Goal: Task Accomplishment & Management: Complete application form

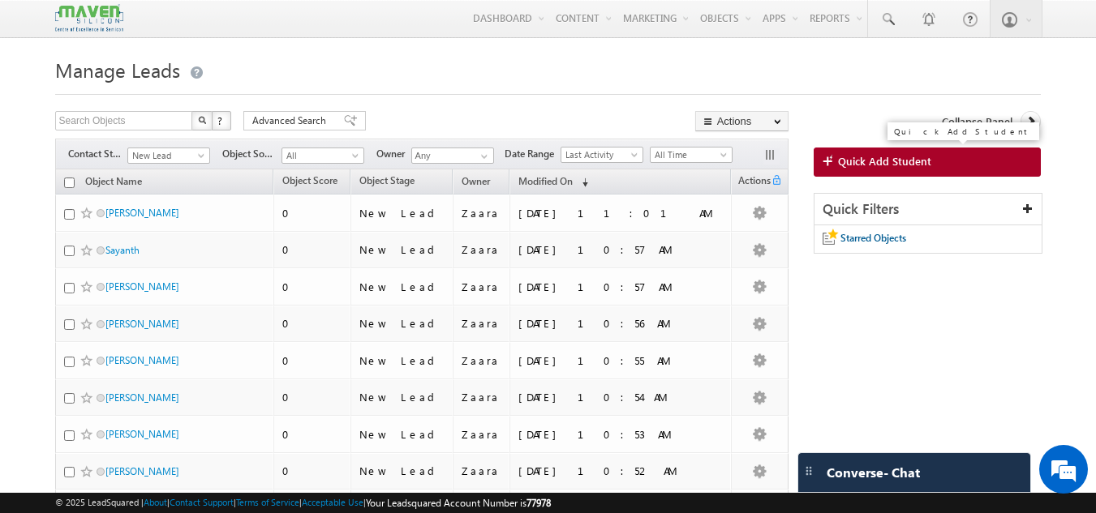
click at [893, 157] on span "Quick Add Student" at bounding box center [884, 161] width 93 height 15
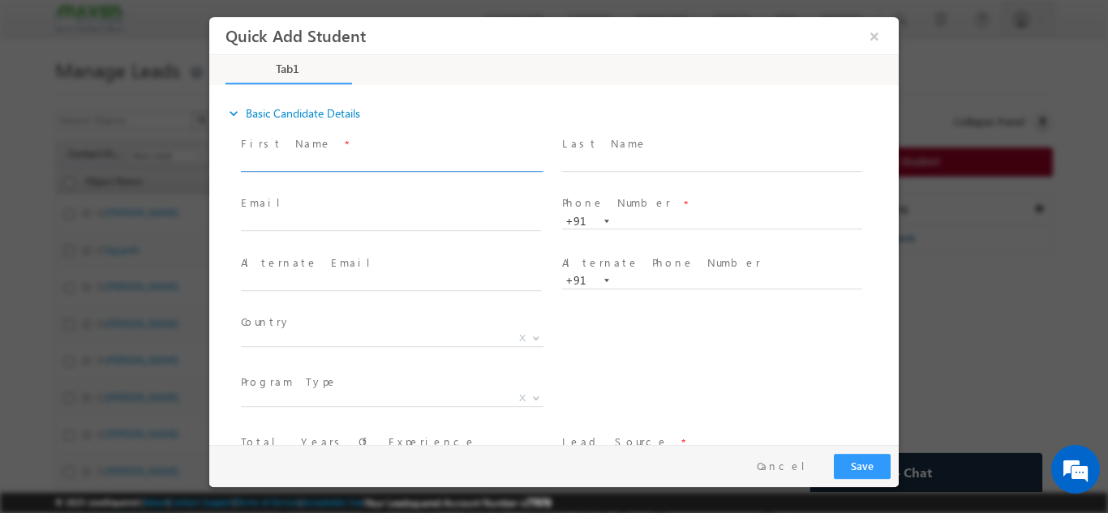
drag, startPoint x: 295, startPoint y: 163, endPoint x: 303, endPoint y: 157, distance: 9.2
click at [295, 163] on input "text" at bounding box center [391, 163] width 300 height 16
type input "Abhishek"
click at [641, 225] on input "text" at bounding box center [712, 221] width 300 height 16
type input "8340229967"
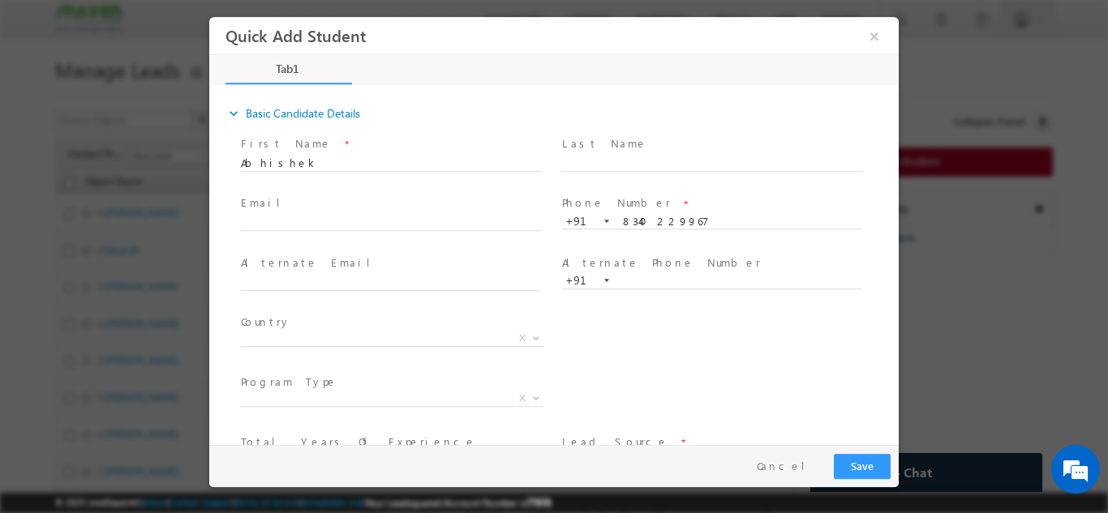
click at [324, 230] on span at bounding box center [398, 223] width 315 height 18
click at [333, 217] on input "text" at bounding box center [391, 223] width 300 height 16
type input "abhishek.kr@agnisys.com"
click at [350, 180] on span at bounding box center [390, 179] width 299 height 18
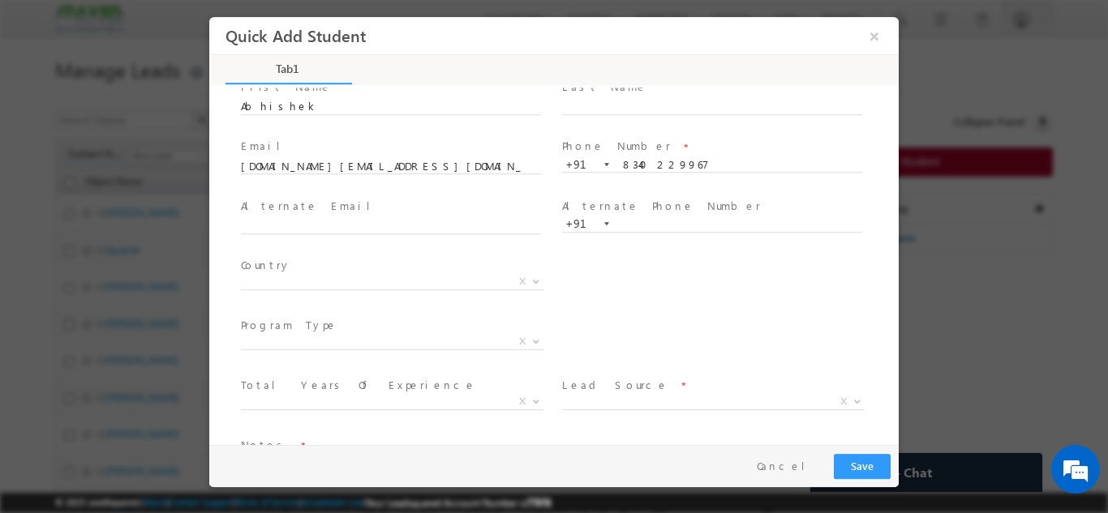
scroll to position [111, 0]
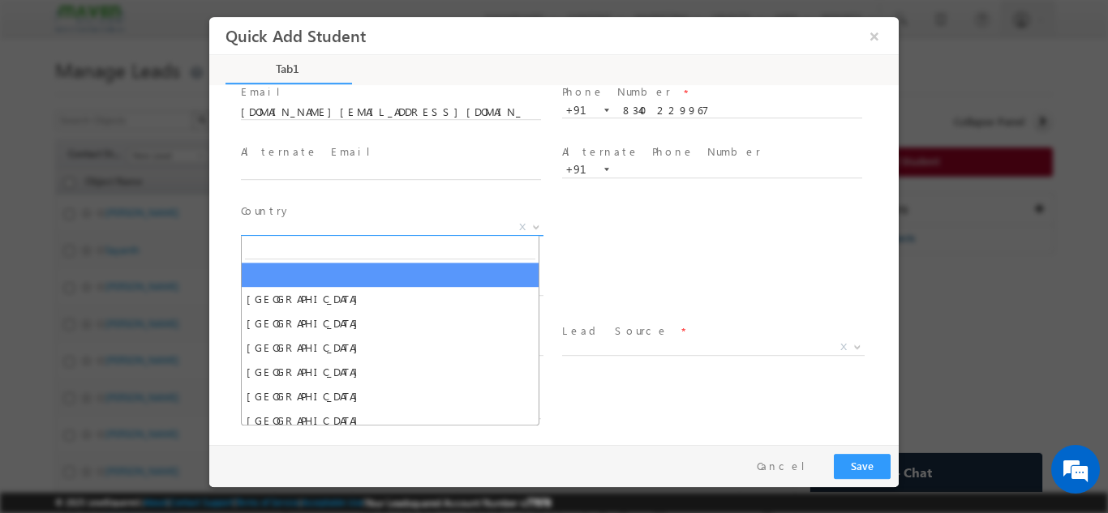
click at [359, 223] on span "X" at bounding box center [392, 227] width 303 height 16
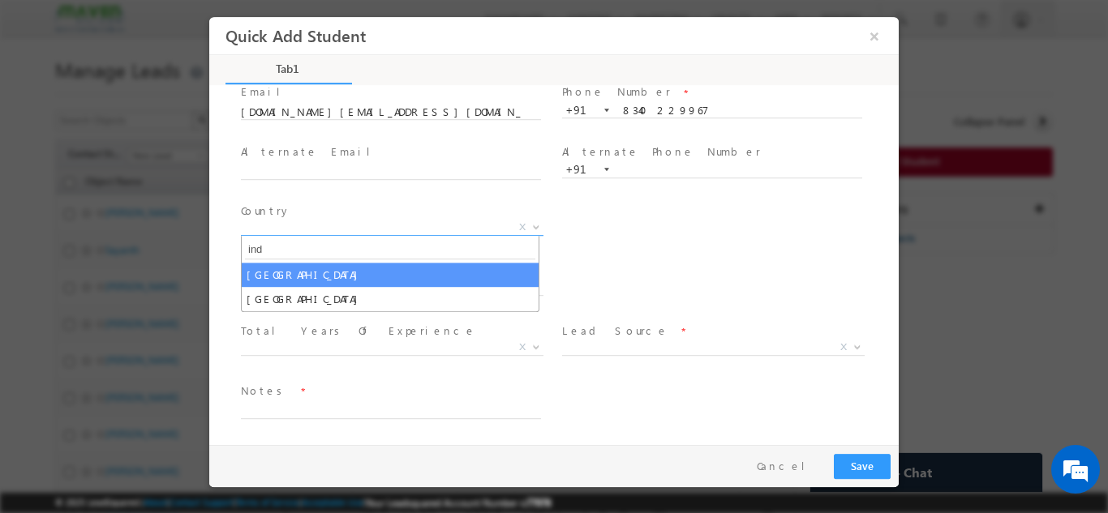
type input "ind"
select select "[GEOGRAPHIC_DATA]"
select select
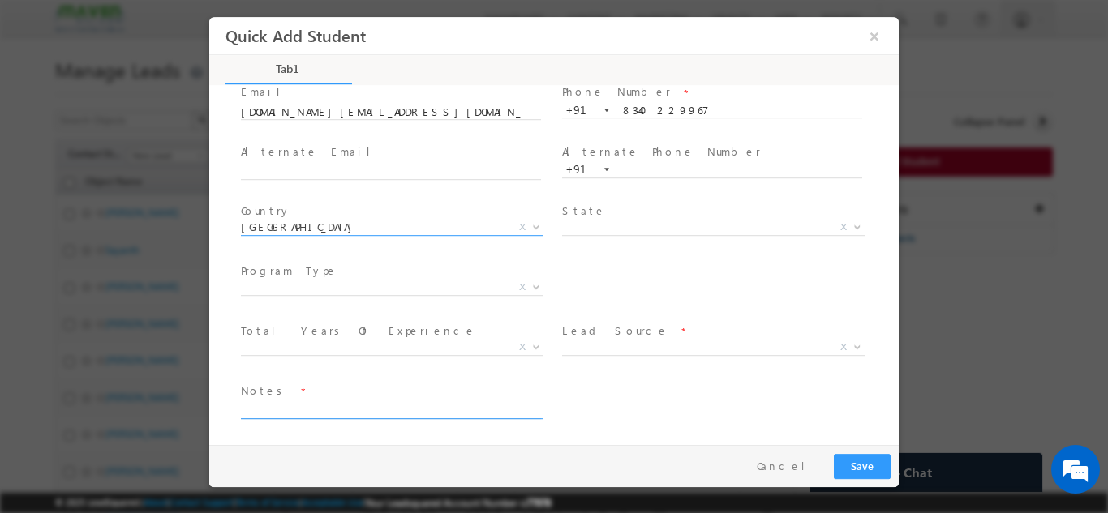
click at [409, 406] on textarea at bounding box center [391, 409] width 300 height 19
click at [595, 357] on span "X" at bounding box center [713, 350] width 303 height 16
click at [595, 346] on span "X" at bounding box center [713, 347] width 303 height 16
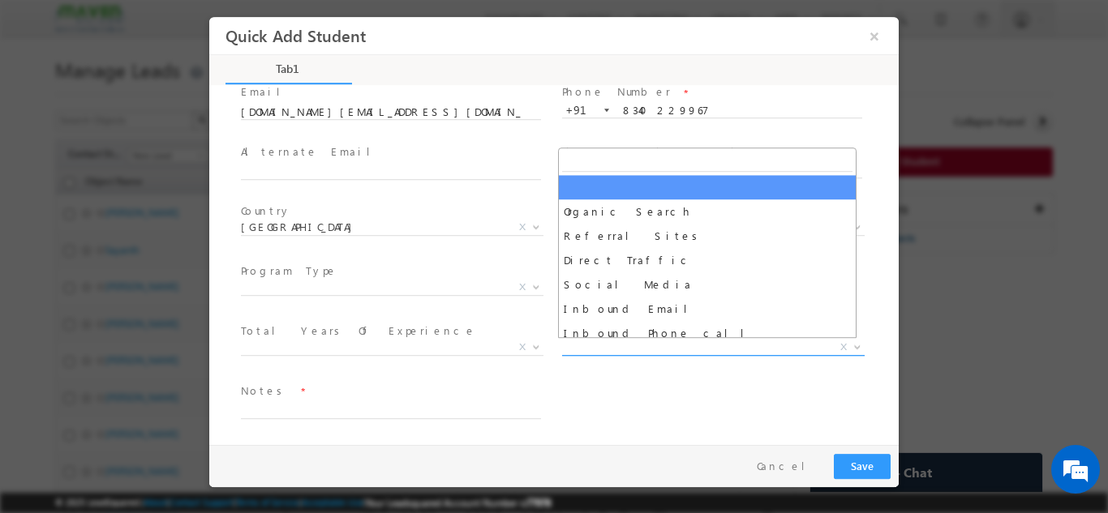
type input "r"
click at [596, 337] on label "Lead Source" at bounding box center [615, 330] width 106 height 15
click at [585, 344] on span "X" at bounding box center [713, 347] width 303 height 16
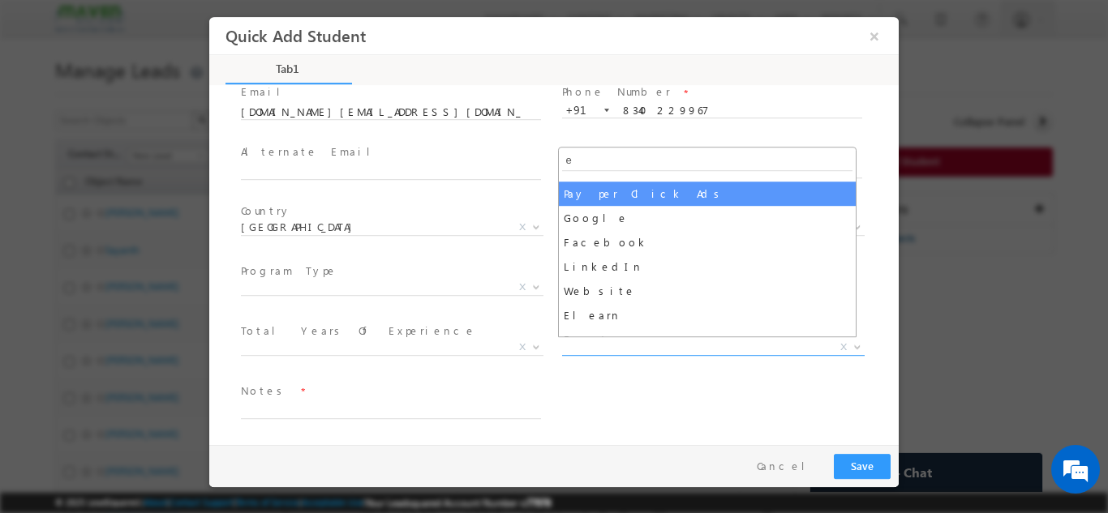
scroll to position [243, 0]
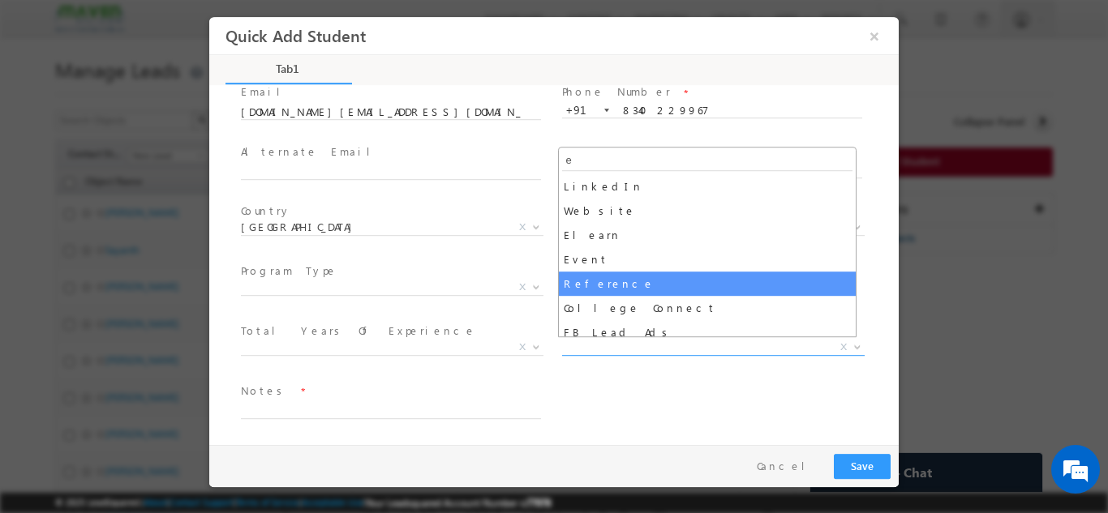
type input "e"
select select "Reference"
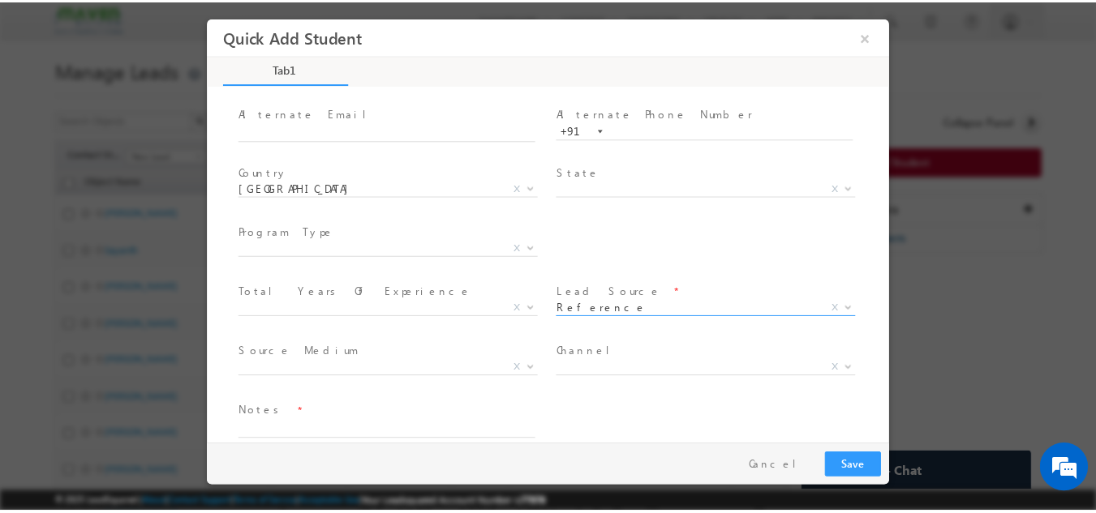
scroll to position [171, 0]
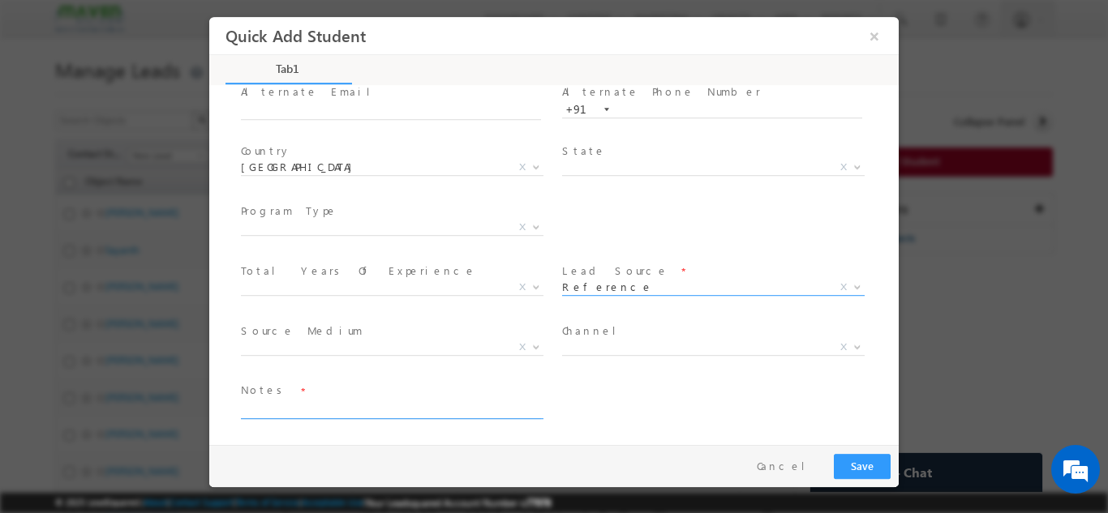
click at [328, 409] on textarea at bounding box center [391, 409] width 300 height 19
type textarea "Lead from DVCON"
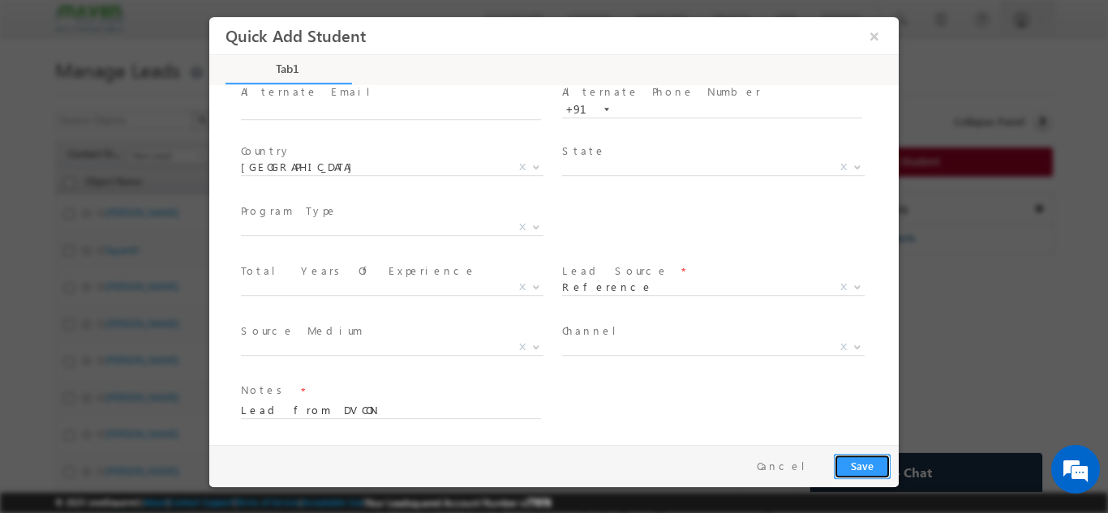
click at [840, 467] on button "Save" at bounding box center [862, 465] width 57 height 25
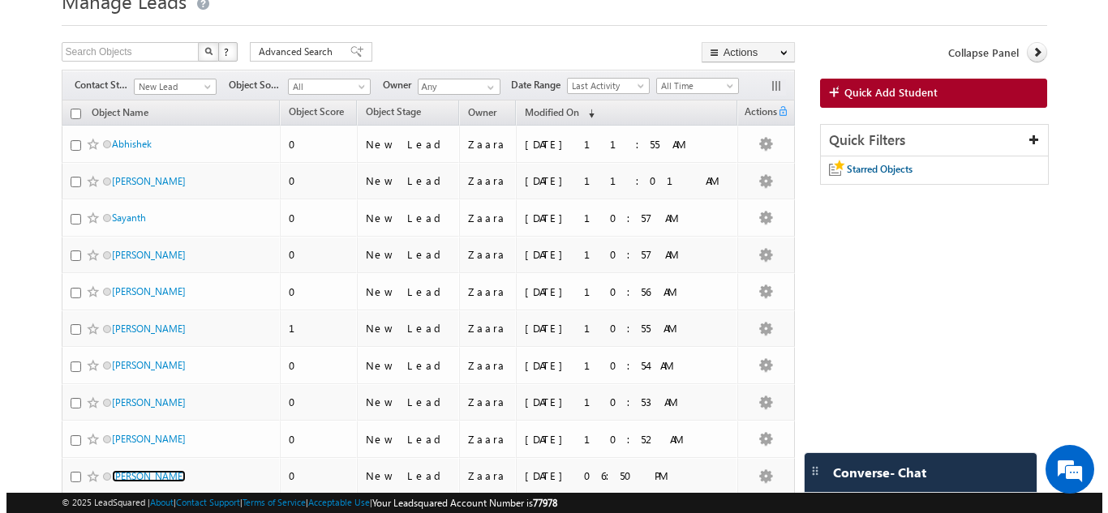
scroll to position [0, 0]
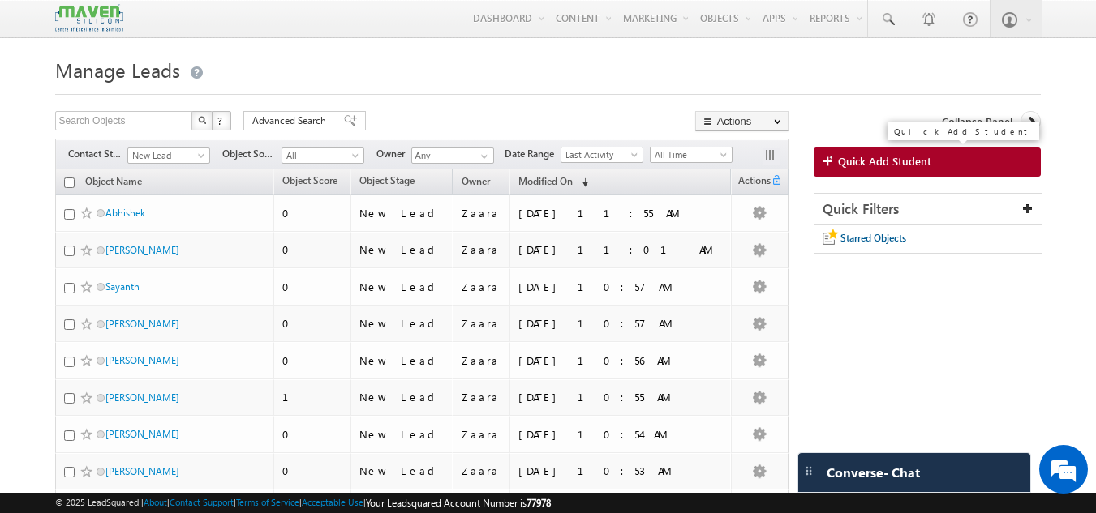
click at [898, 152] on link "Quick Add Student" at bounding box center [928, 162] width 228 height 29
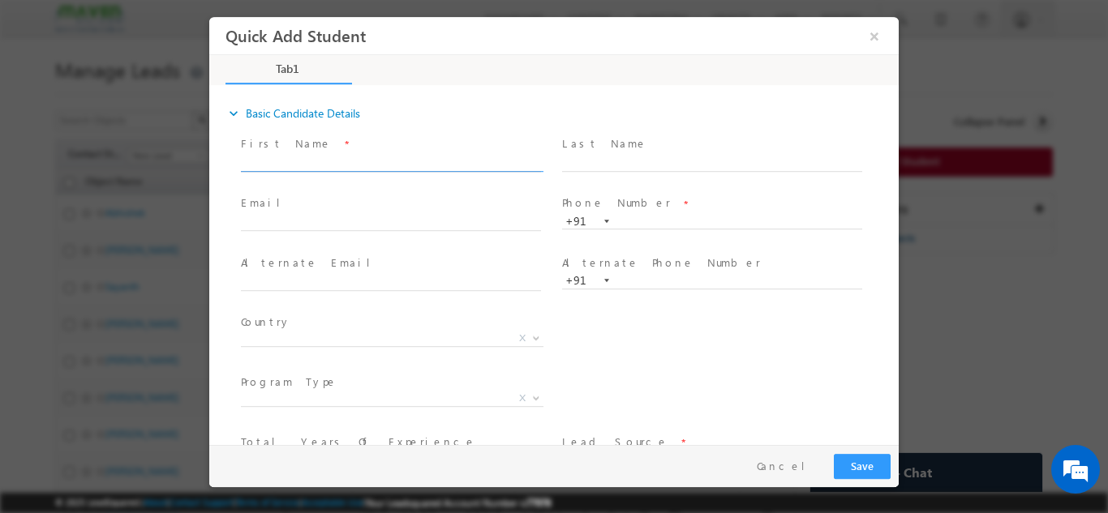
click at [287, 162] on input "text" at bounding box center [391, 163] width 300 height 16
drag, startPoint x: 311, startPoint y: 163, endPoint x: 445, endPoint y: 167, distance: 133.1
click at [445, 167] on input "Bidesh Pal bideshpal.indian@gmail.com 8972364475" at bounding box center [391, 163] width 300 height 16
type input "Bidesh Pal 8972364475"
click at [387, 224] on input "text" at bounding box center [391, 223] width 300 height 16
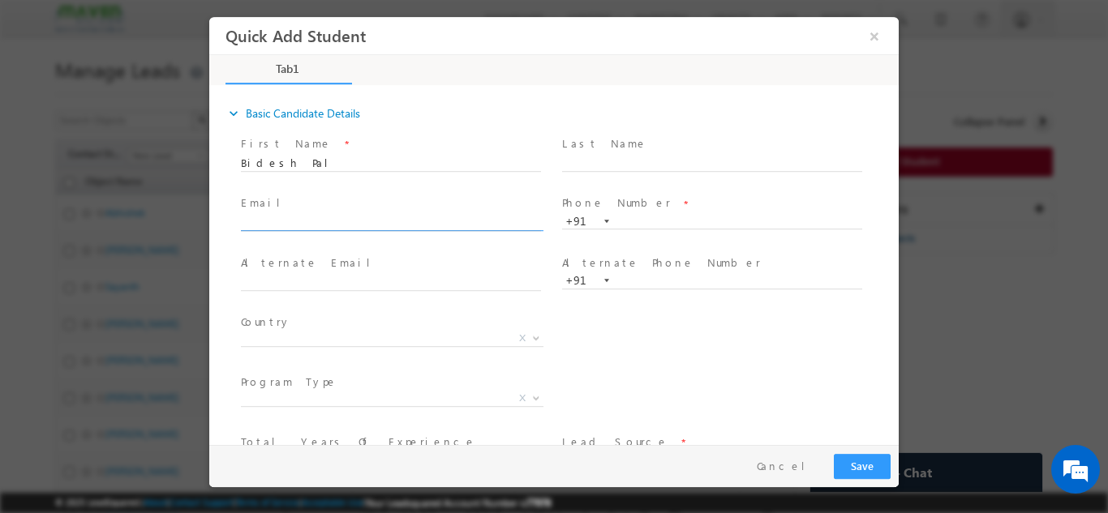
paste input "bideshpal.indian@gmail.com"
type input "bideshpal.indian@gmail.com"
click at [368, 164] on input "Bidesh Pal 8972364475" at bounding box center [391, 163] width 300 height 16
type input "Bidesh Pal"
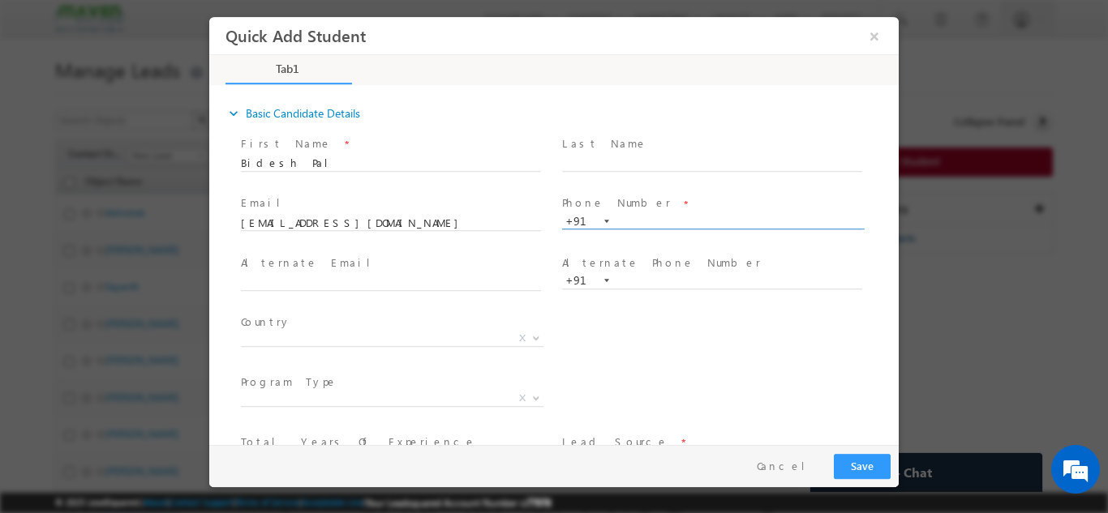
click at [637, 224] on input "text" at bounding box center [712, 221] width 300 height 16
paste input "8972364475"
type input "8972364475"
click at [647, 190] on div "Last Name *" at bounding box center [719, 161] width 321 height 60
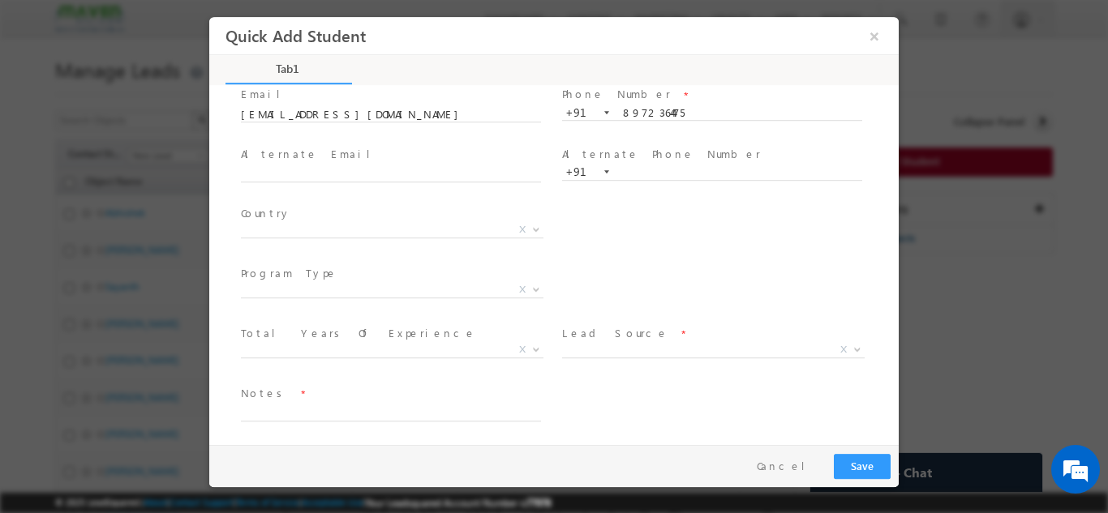
scroll to position [111, 0]
click at [581, 346] on span "X" at bounding box center [713, 347] width 303 height 16
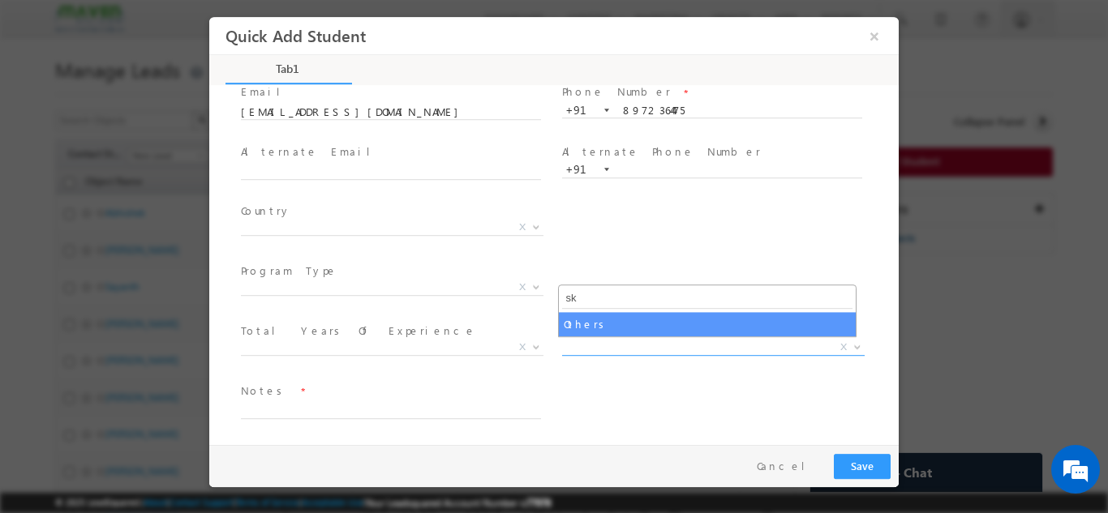
type input "sk"
select select "MXOthers"
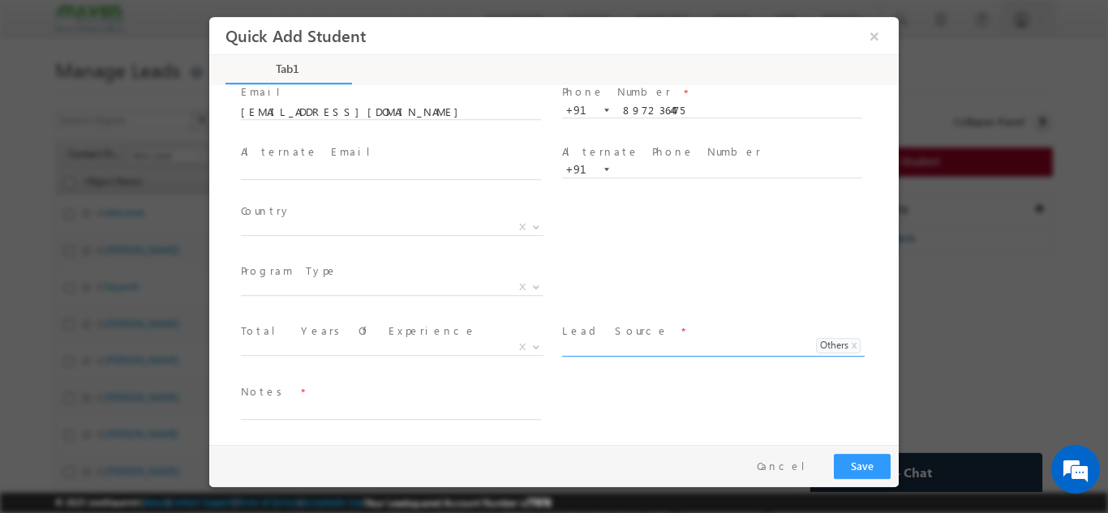
scroll to position [112, 0]
click at [681, 345] on input at bounding box center [683, 345] width 242 height 15
click at [562, 399] on div "Notes *" at bounding box center [568, 409] width 661 height 60
click at [379, 408] on textarea at bounding box center [391, 409] width 300 height 19
type textarea "Skill Test Leads"
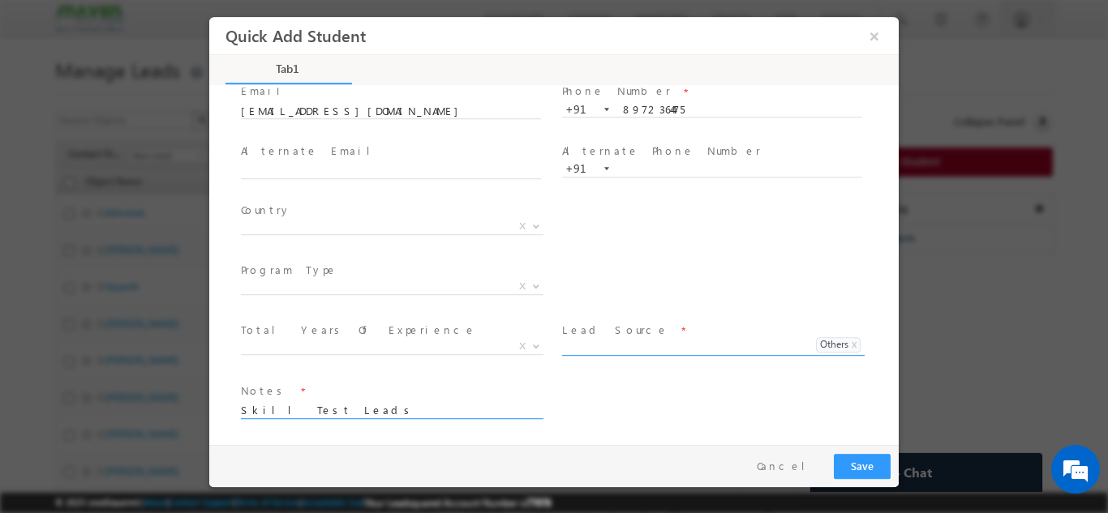
select select
click at [844, 345] on span "X Others x" at bounding box center [713, 350] width 303 height 16
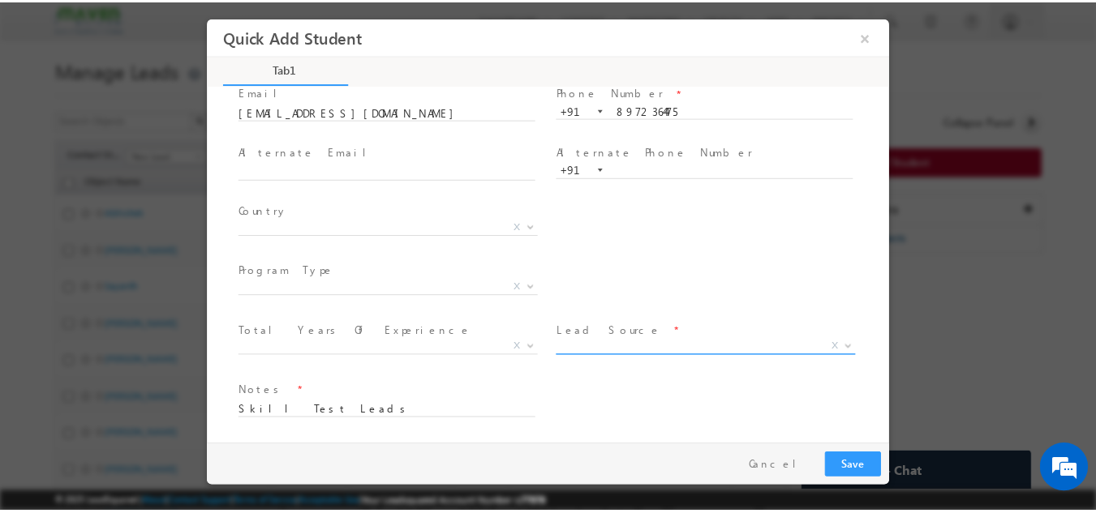
scroll to position [111, 0]
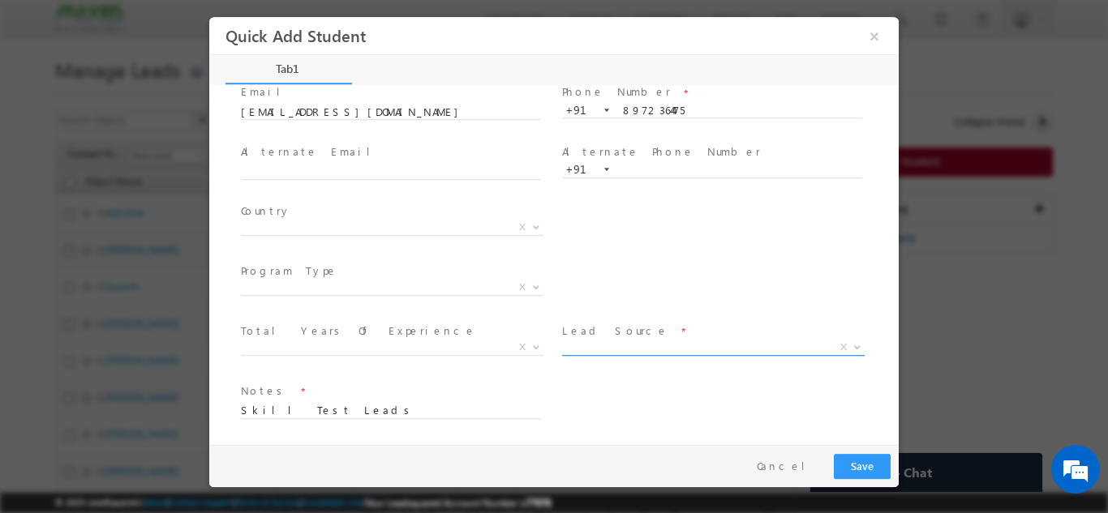
click at [708, 351] on span "X" at bounding box center [713, 347] width 303 height 16
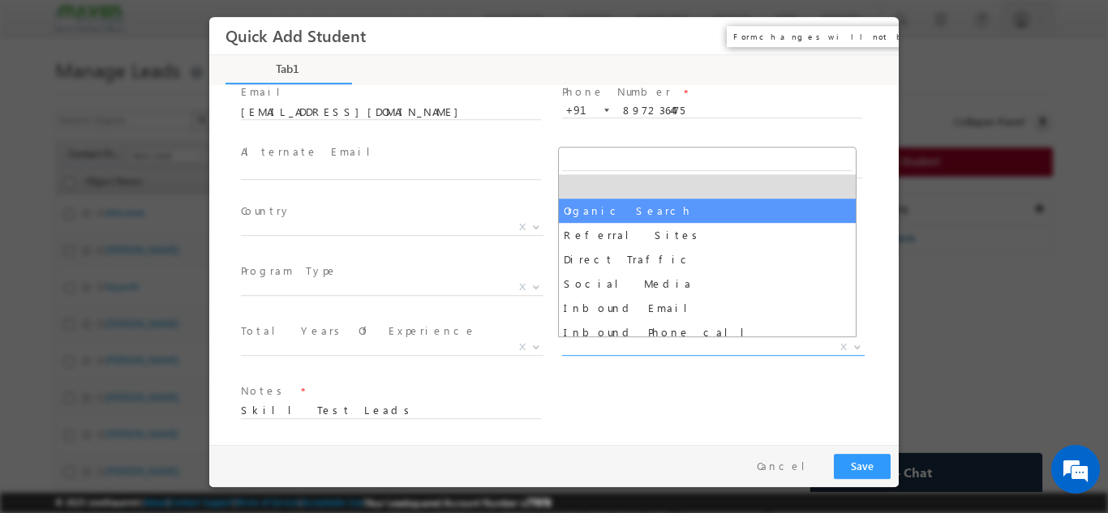
click at [874, 32] on button "×" at bounding box center [875, 35] width 28 height 30
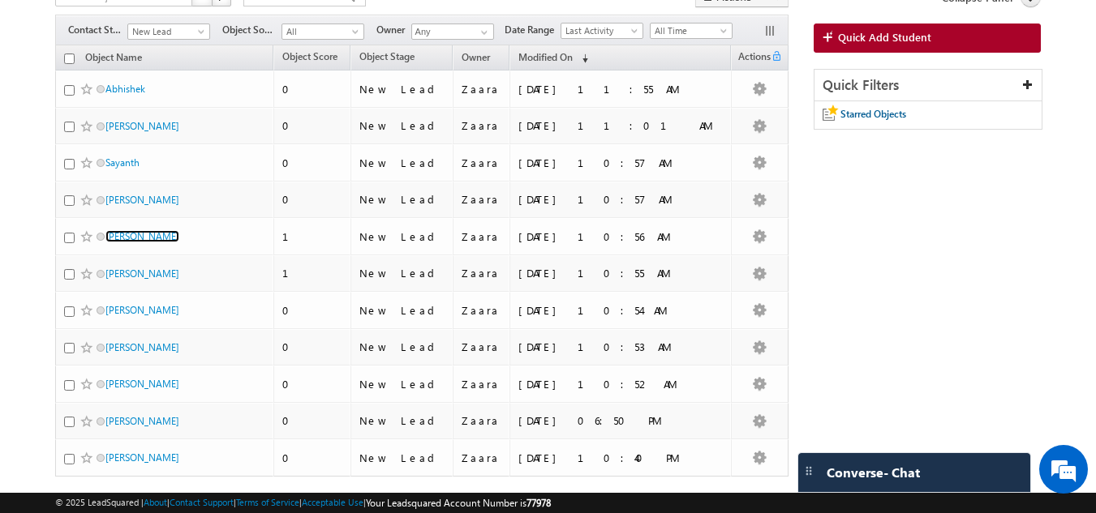
scroll to position [0, 0]
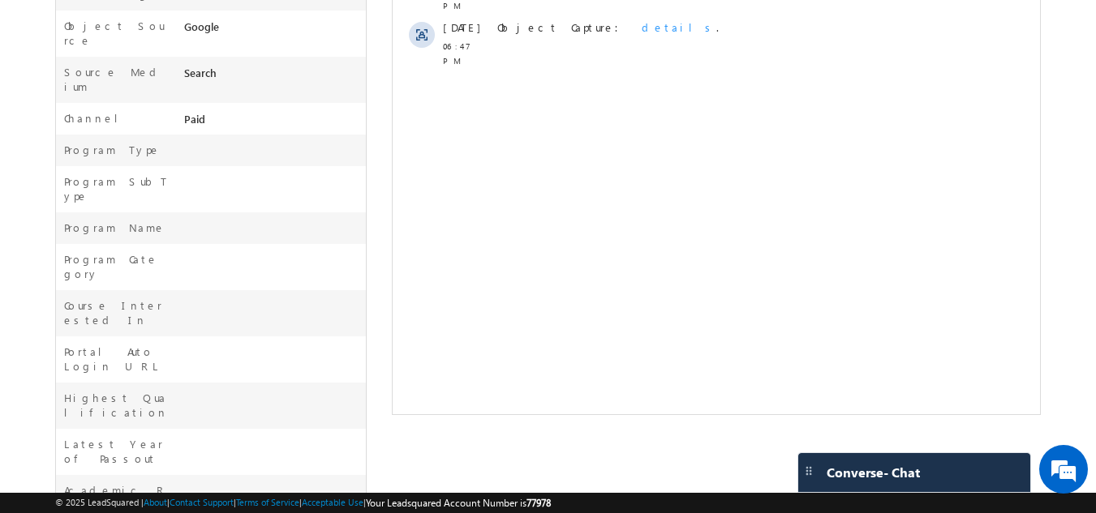
scroll to position [562, 0]
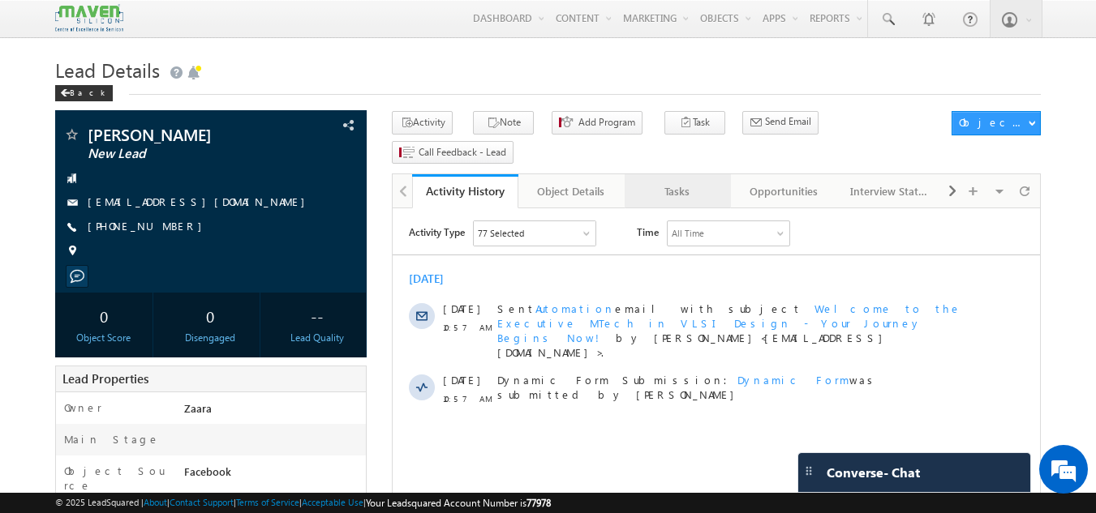
click at [677, 182] on div "Tasks" at bounding box center [677, 191] width 79 height 19
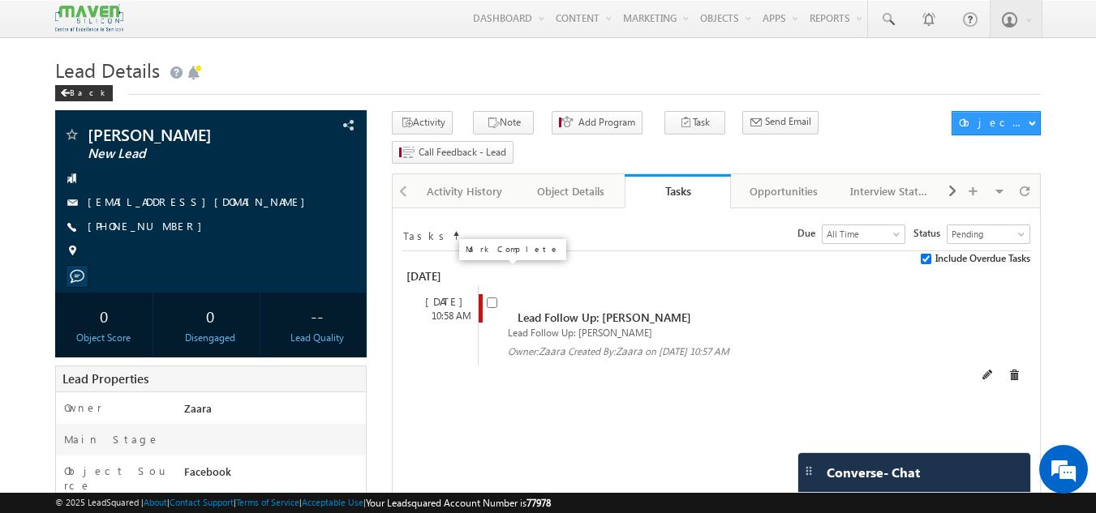
click at [492, 298] on input "checkbox" at bounding box center [492, 303] width 11 height 11
checkbox input "false"
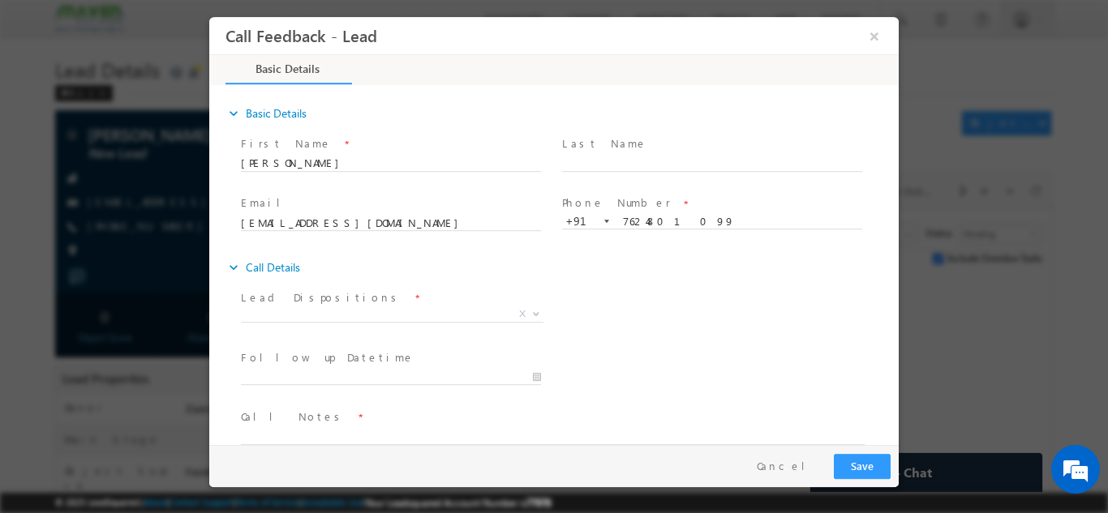
scroll to position [26, 0]
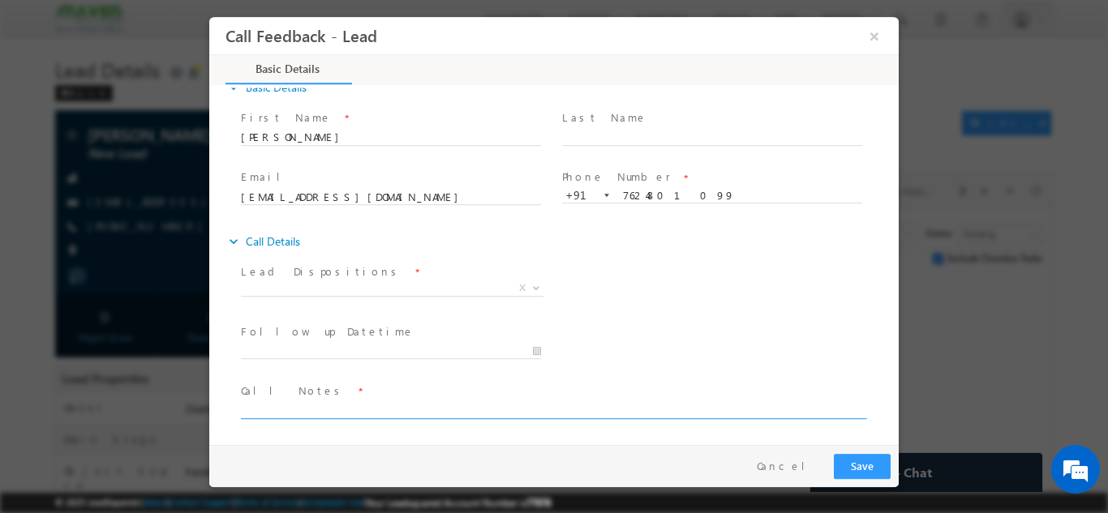
click at [335, 406] on textarea at bounding box center [553, 409] width 624 height 19
click at [399, 418] on span "Btech 2014 / Overall 7 Years Exp / Delopt" at bounding box center [560, 409] width 638 height 19
click at [399, 411] on textarea "Btech 2014 / Overall 7 Years Exp / Delopt" at bounding box center [553, 409] width 624 height 19
click at [475, 416] on textarea "Btech 2014 / Overall 7 Years Exp / Working in Delopt" at bounding box center [553, 409] width 624 height 19
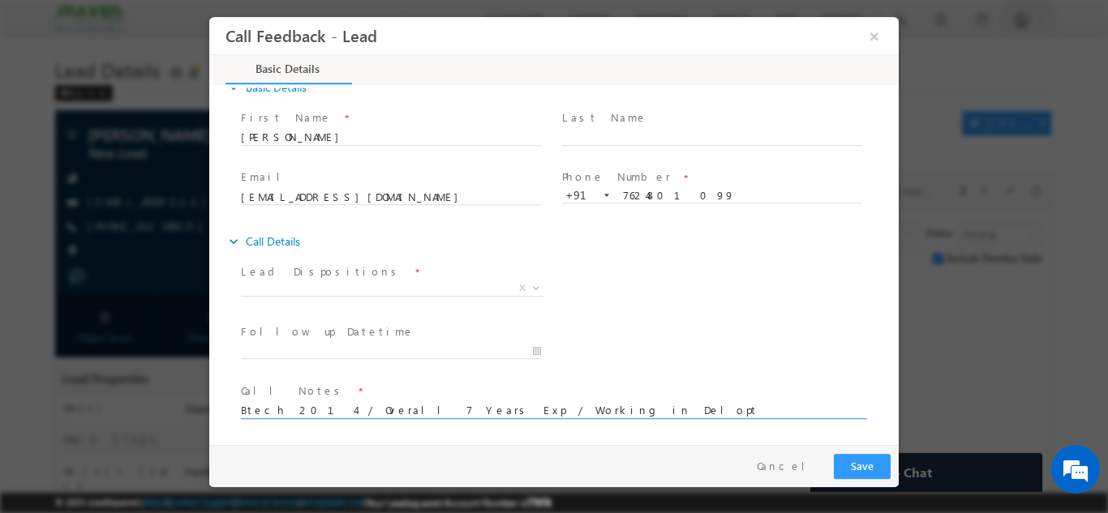
click at [475, 416] on textarea "Btech 2014 / Overall 7 Years Exp / Working in Delopt" at bounding box center [553, 409] width 624 height 19
click at [633, 201] on span "[PHONE_NUMBER] 7624801099 +91" at bounding box center [719, 195] width 315 height 17
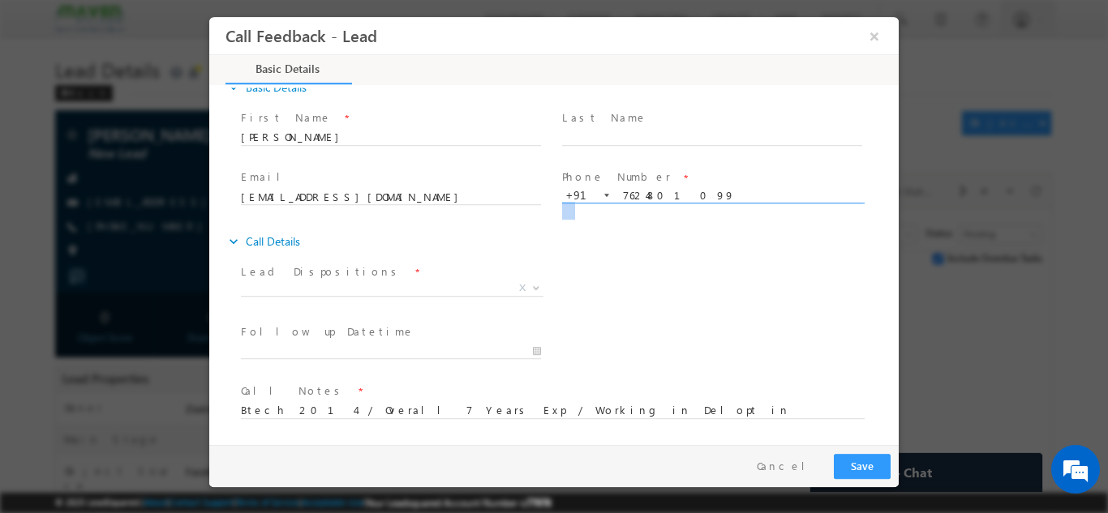
click at [633, 201] on span "[PHONE_NUMBER] 7624801099 +91" at bounding box center [719, 195] width 315 height 17
click at [633, 195] on input "7624801099" at bounding box center [712, 195] width 300 height 16
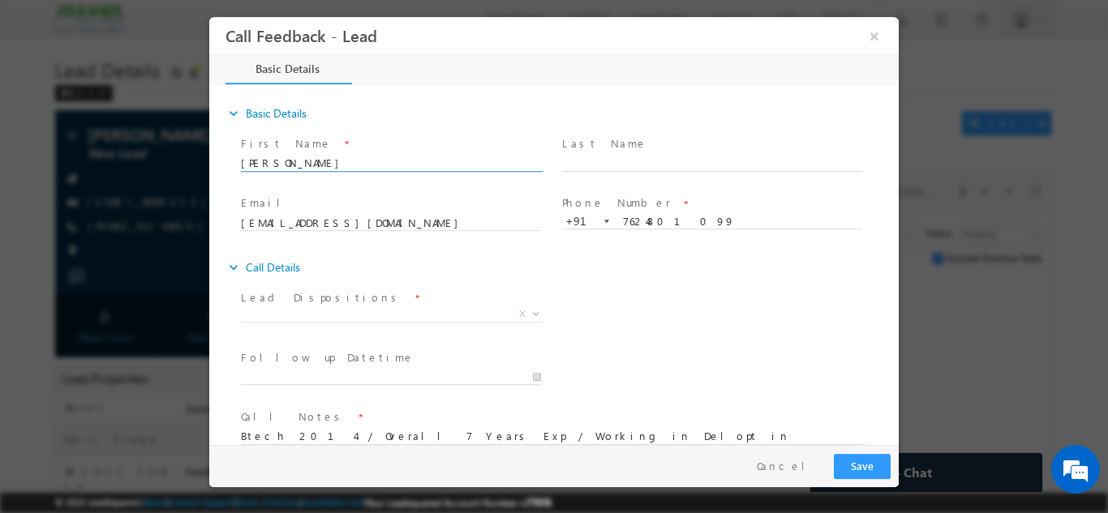
click at [298, 162] on input "Rahul Rajak" at bounding box center [391, 163] width 300 height 16
click at [640, 439] on textarea "Btech 2014 / Overall 7 Years Exp / Working in Delopt in Embedded Domain /" at bounding box center [553, 435] width 624 height 19
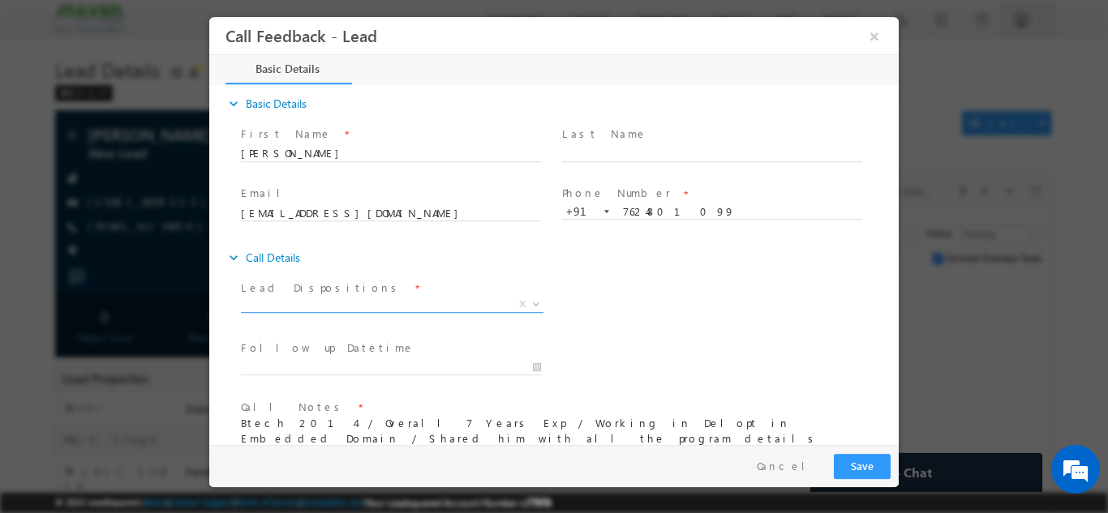
type textarea "Btech 2014 / Overall 7 Years Exp / Working in Delopt in Embedded Domain / Share…"
click at [274, 309] on span "X" at bounding box center [392, 304] width 303 height 16
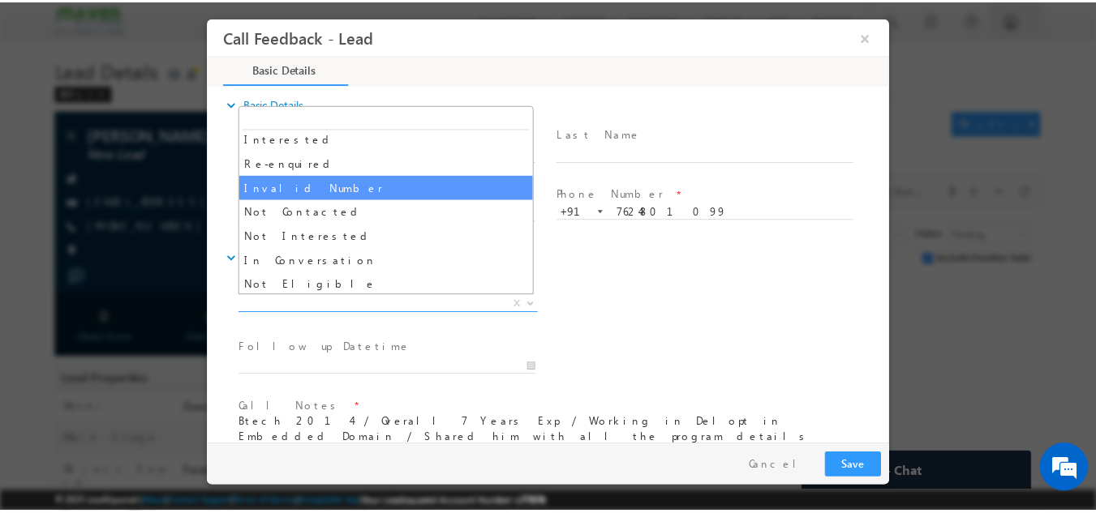
scroll to position [81, 0]
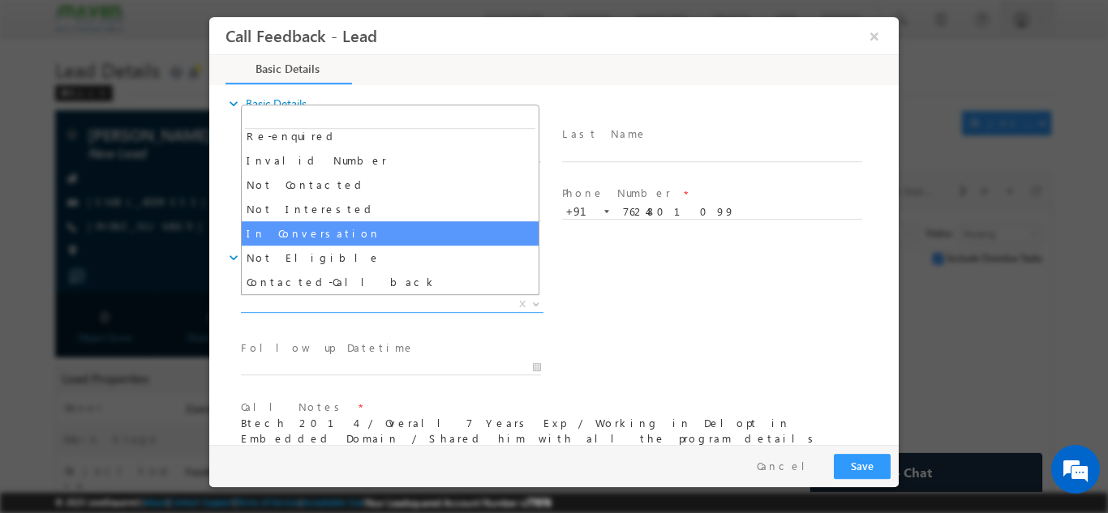
select select "In Conversation"
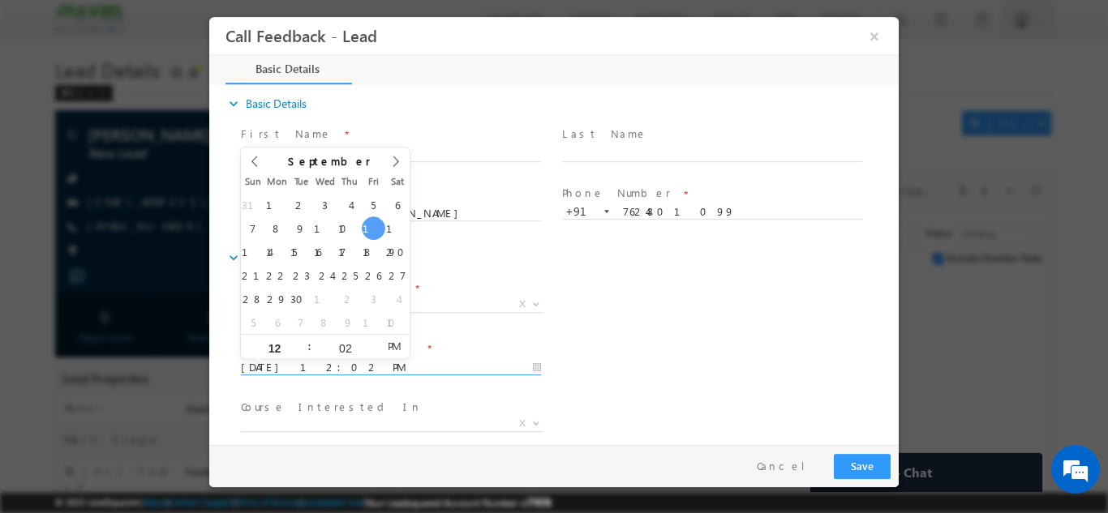
click at [329, 365] on input "12/09/2025 12:02 PM" at bounding box center [391, 367] width 300 height 16
type input "15/09/2025 12:02 PM"
click at [870, 461] on button "Save" at bounding box center [862, 465] width 57 height 25
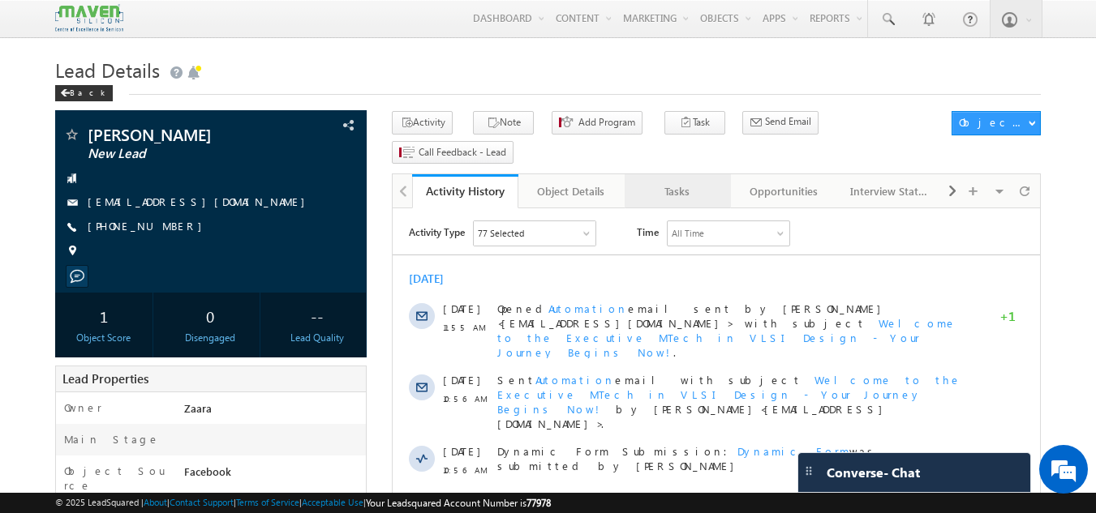
click at [668, 182] on div "Tasks" at bounding box center [677, 191] width 79 height 19
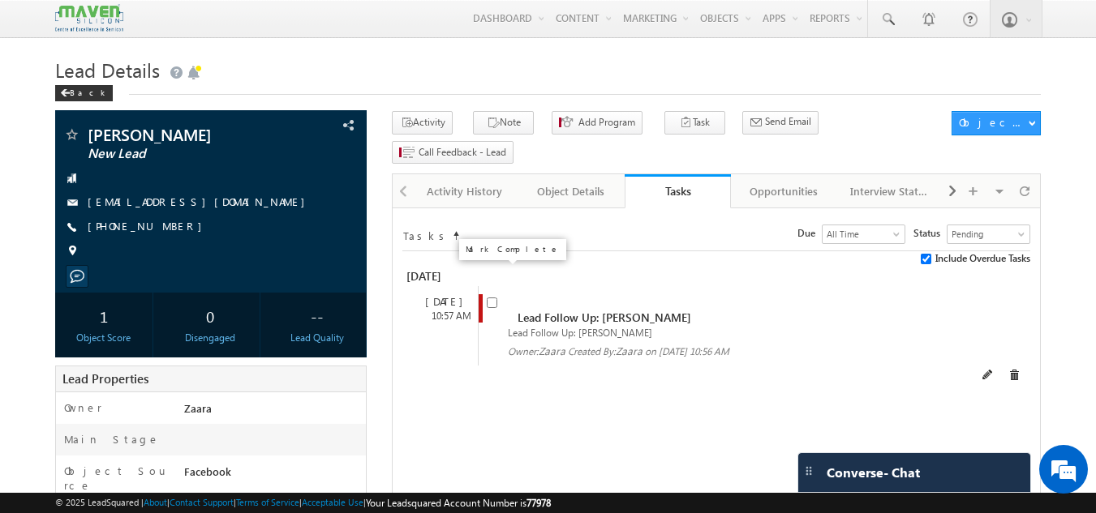
click at [492, 298] on input "checkbox" at bounding box center [492, 303] width 11 height 11
checkbox input "false"
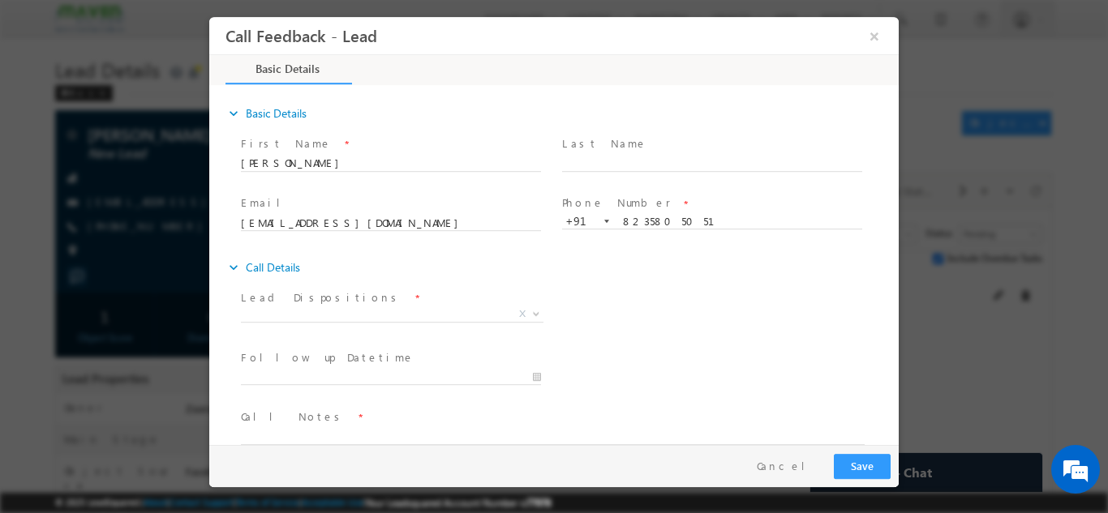
scroll to position [26, 0]
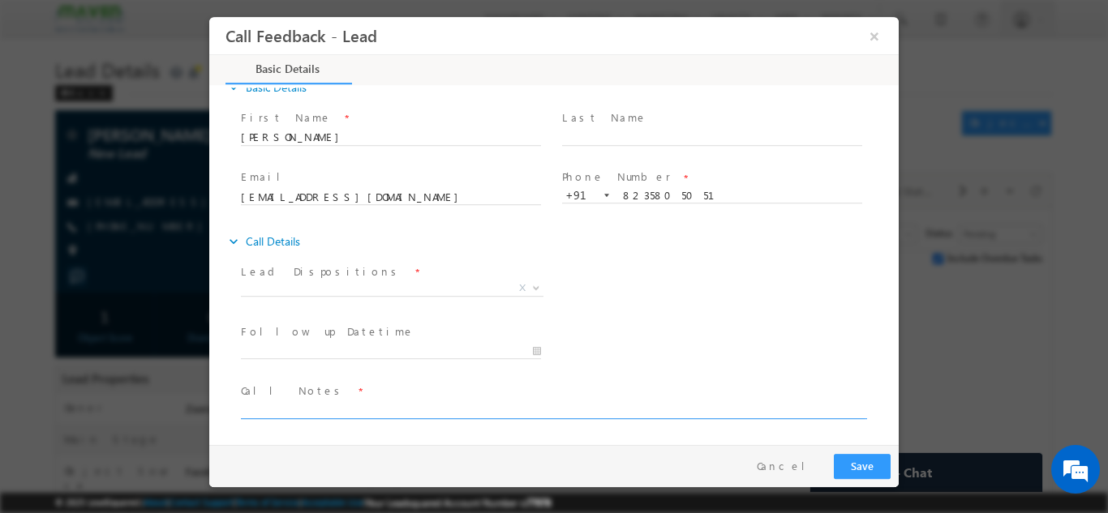
click at [275, 415] on textarea at bounding box center [553, 409] width 624 height 19
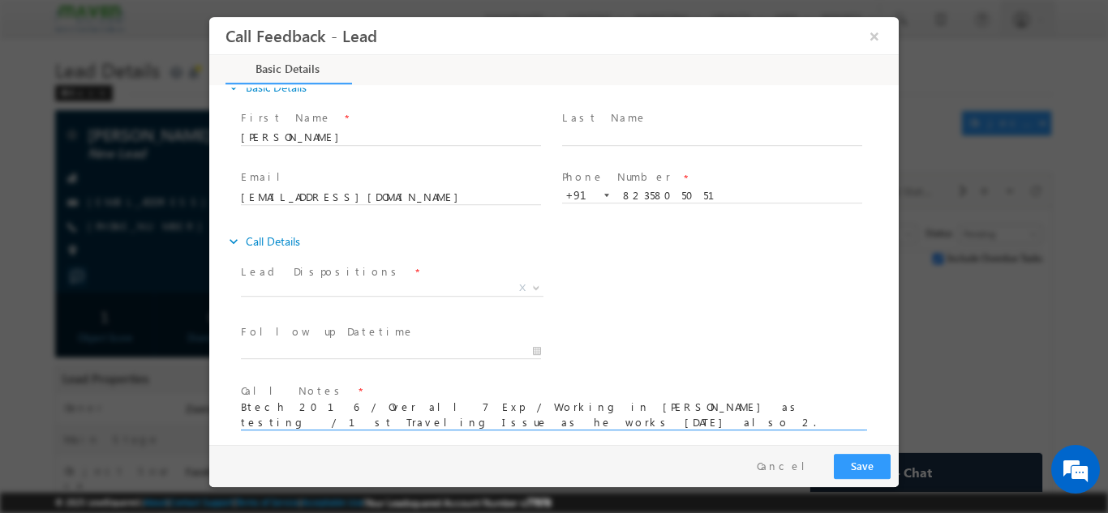
click at [604, 406] on textarea "Btech 2016 / Over all 7 Exp / Working in Faxon as testing / 1st Traveling Issue…" at bounding box center [553, 415] width 624 height 30
click at [647, 410] on textarea "Btech 2016 / Over all 7 Exp / Working in Faxon as testing / 1st Traveling Issue…" at bounding box center [553, 415] width 624 height 30
drag, startPoint x: 780, startPoint y: 412, endPoint x: 818, endPoint y: 412, distance: 38.1
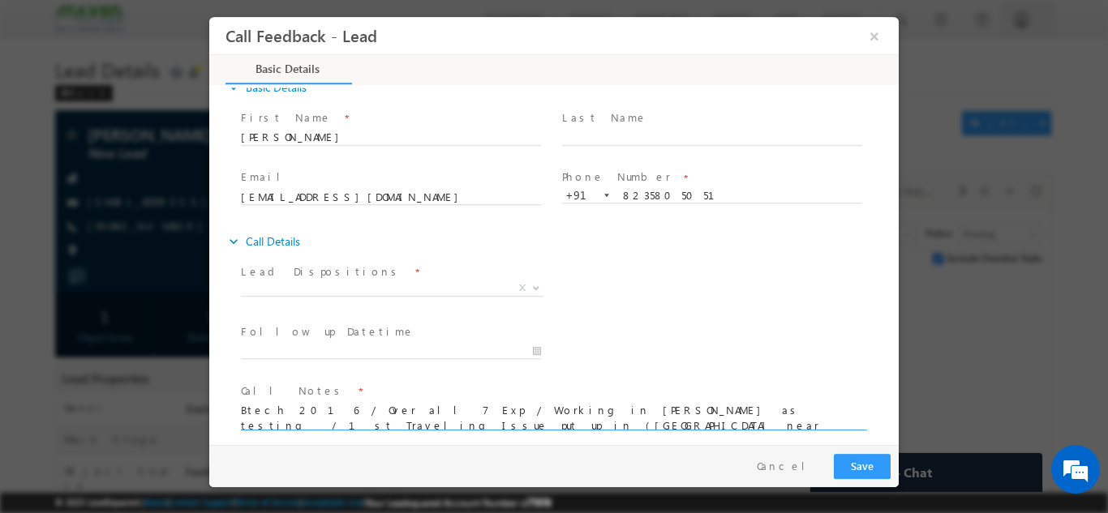
click at [818, 412] on textarea "Btech 2016 / Over all 7 Exp / Working in Faxon as testing / 1st Traveling Issue…" at bounding box center [553, 415] width 624 height 30
click at [521, 421] on textarea "Btech 2016 / Over all 7 Exp / Working in Faxon as testing / 1st Traveling Issue…" at bounding box center [553, 415] width 624 height 30
click at [522, 426] on textarea "Btech 2016 / Over all 7 Exp / Working in Faxon as testing / 1st Traveling Issue…" at bounding box center [553, 415] width 624 height 30
click at [719, 424] on textarea "Btech 2016 / Over all 7 Exp / Working in Faxon as testing / 1st Traveling Issue…" at bounding box center [553, 415] width 624 height 30
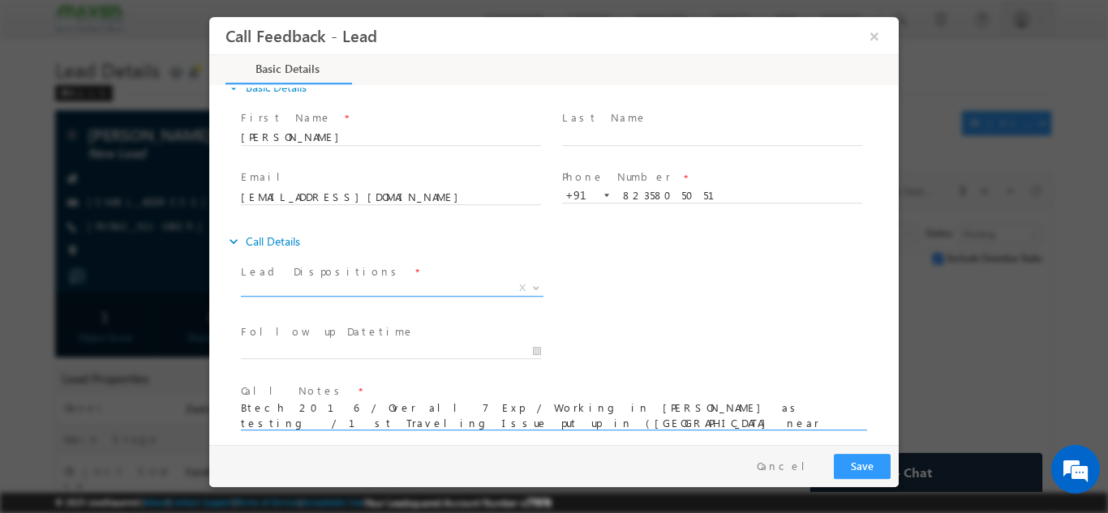
type textarea "Btech 2016 / Over all 7 Exp / Working in Faxon as testing / 1st Traveling Issue…"
click at [337, 280] on span "X" at bounding box center [392, 288] width 303 height 16
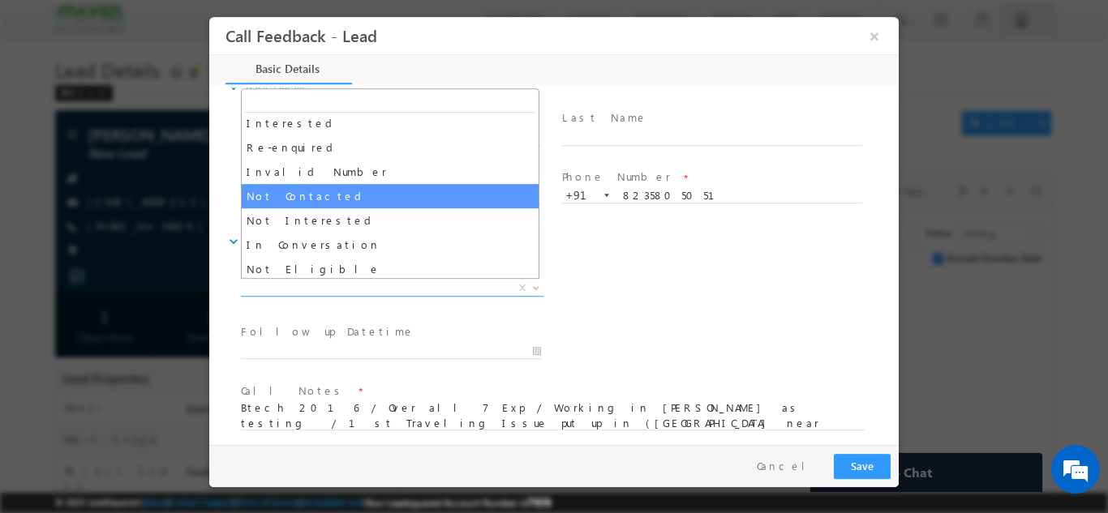
scroll to position [81, 0]
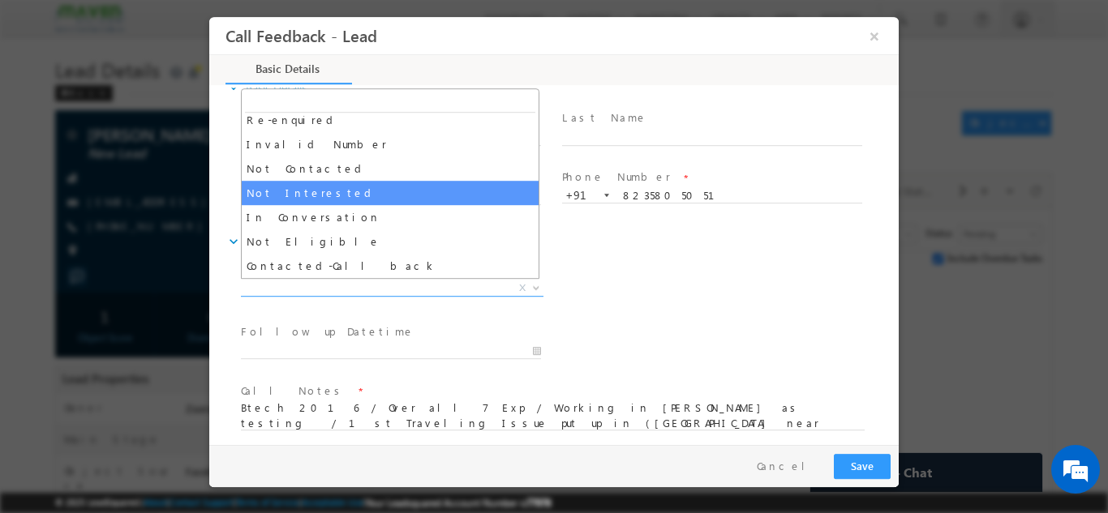
select select "Not Interested"
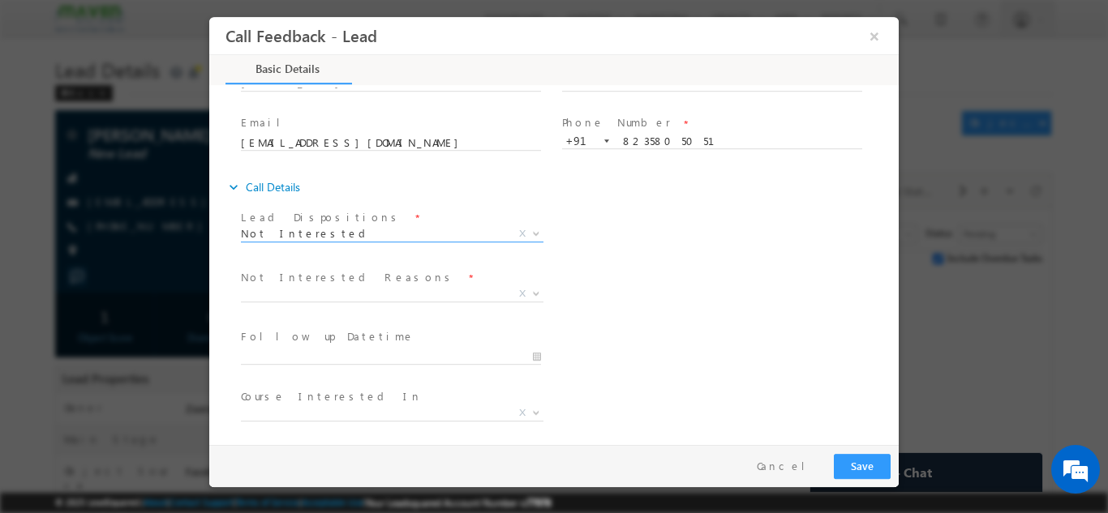
scroll to position [107, 0]
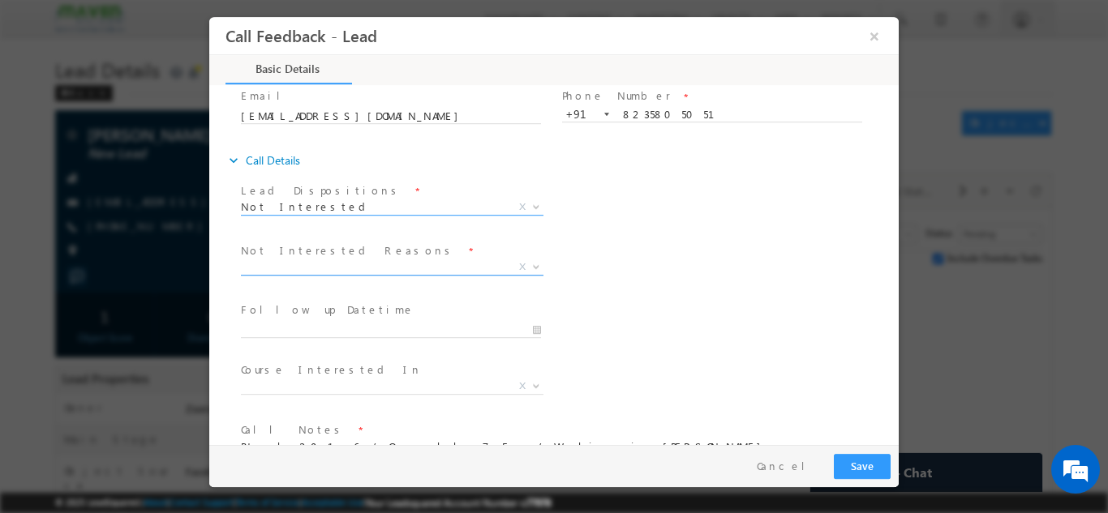
click at [312, 264] on span "X" at bounding box center [392, 267] width 303 height 16
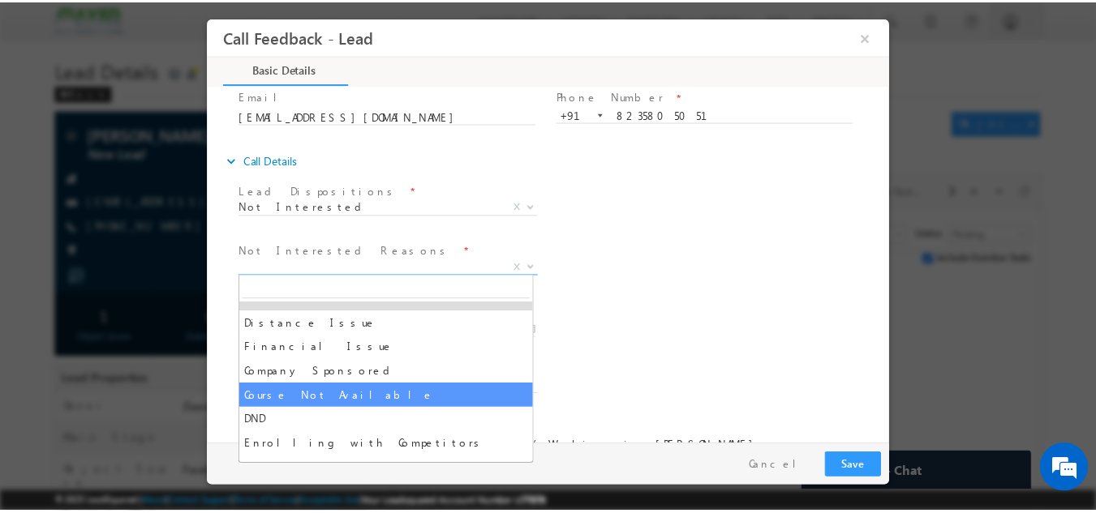
scroll to position [0, 0]
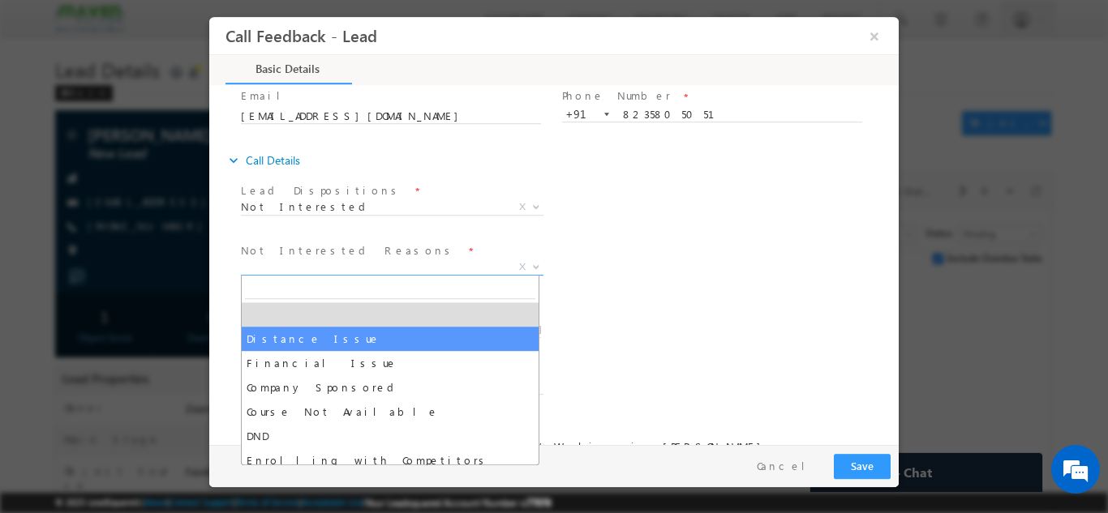
select select "Distance Issue"
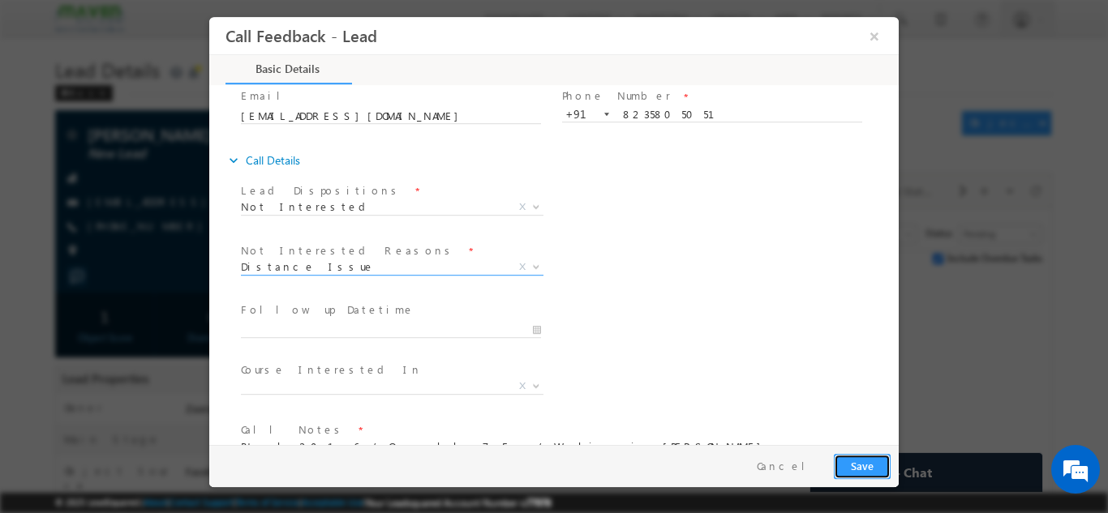
click at [872, 470] on button "Save" at bounding box center [862, 465] width 57 height 25
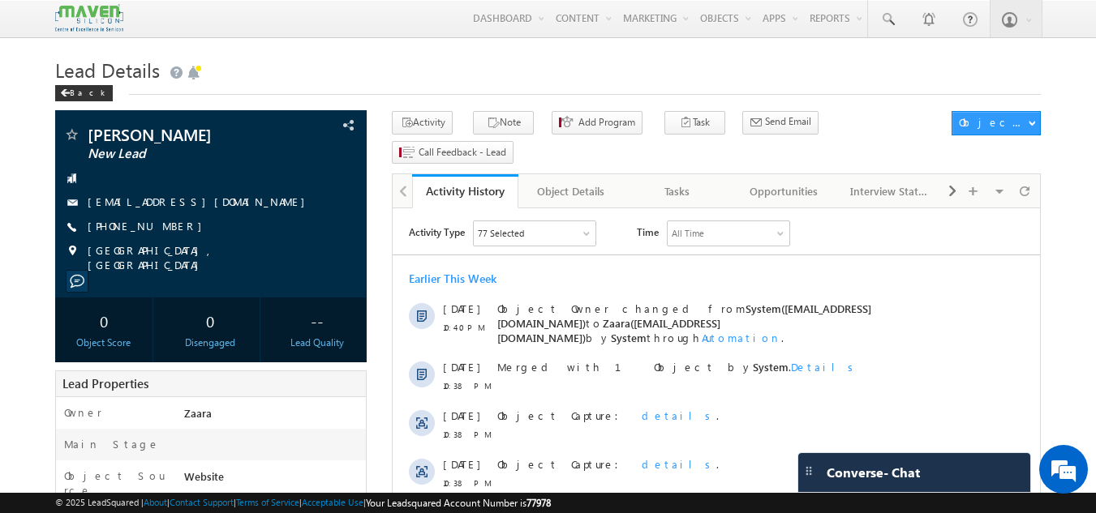
click at [342, 81] on h1 "Lead Details" at bounding box center [548, 69] width 986 height 32
click at [677, 174] on link "Tasks" at bounding box center [678, 191] width 106 height 34
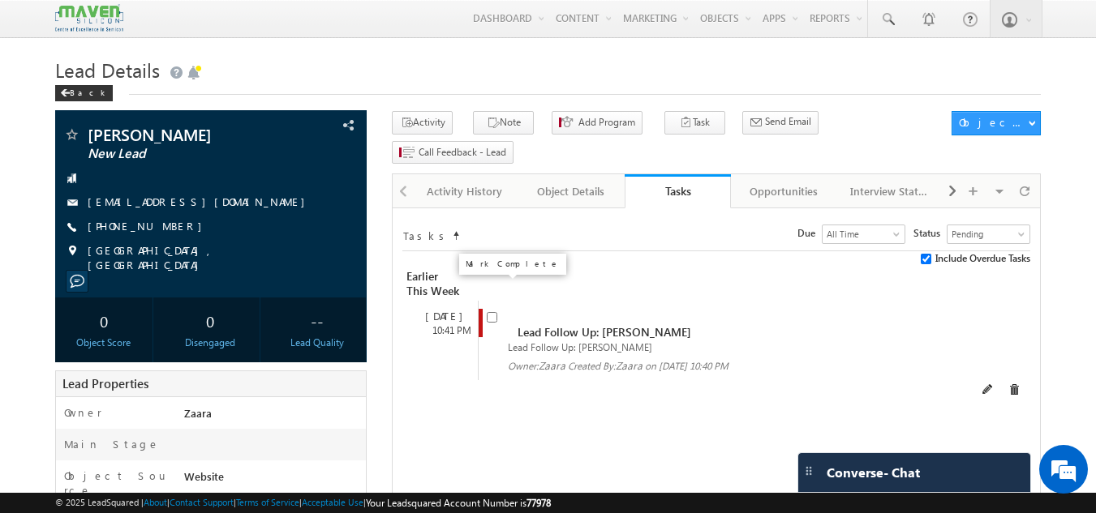
click at [492, 312] on input "checkbox" at bounding box center [492, 317] width 11 height 11
checkbox input "false"
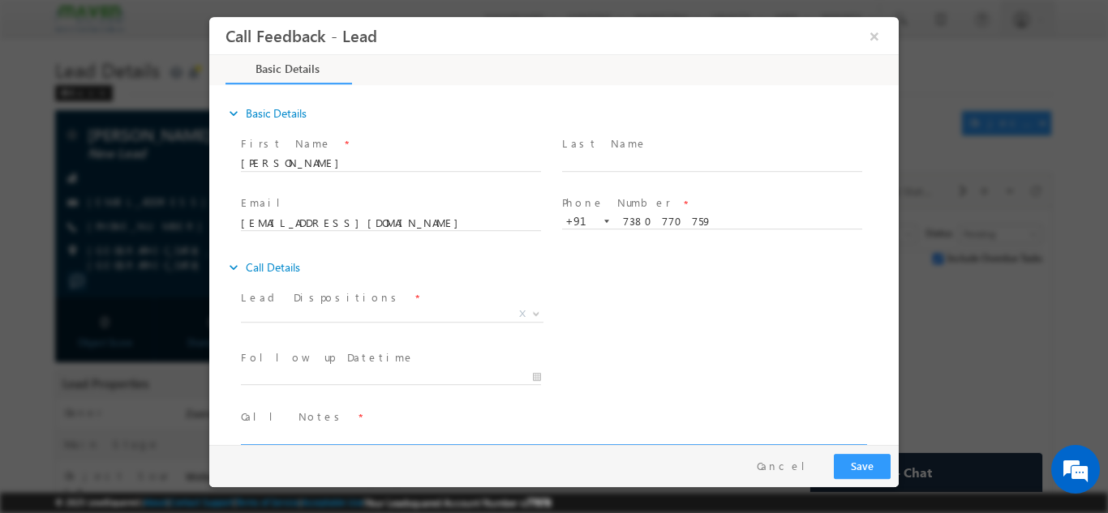
click at [353, 441] on textarea at bounding box center [553, 435] width 624 height 19
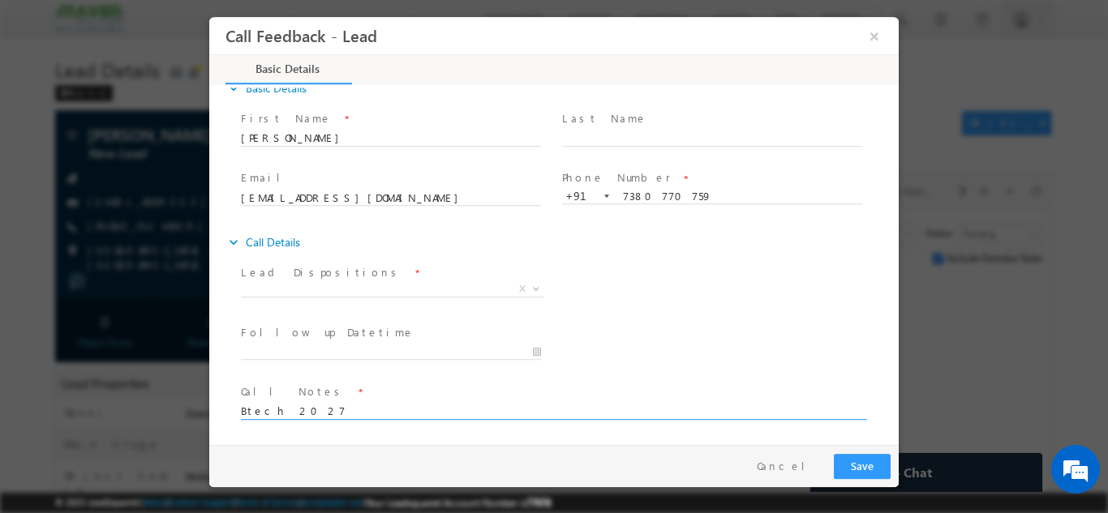
scroll to position [26, 0]
type textarea "Btech 2027 /"
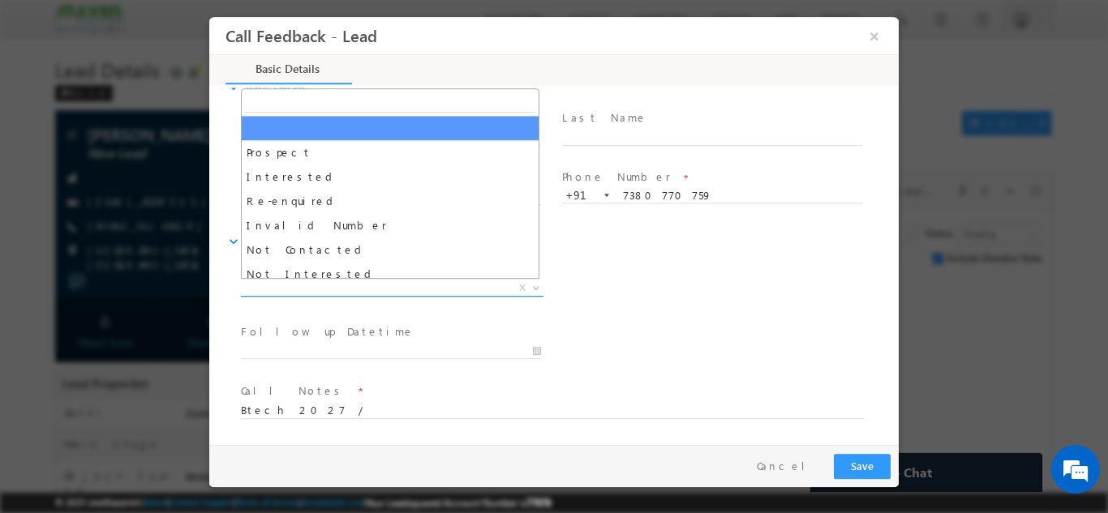
click at [308, 283] on span "X" at bounding box center [392, 288] width 303 height 16
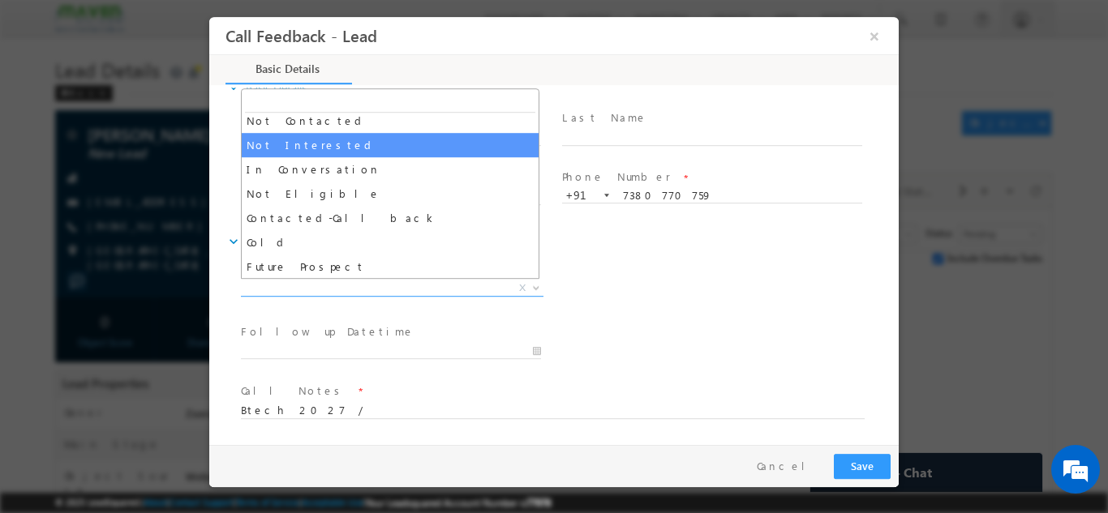
scroll to position [154, 0]
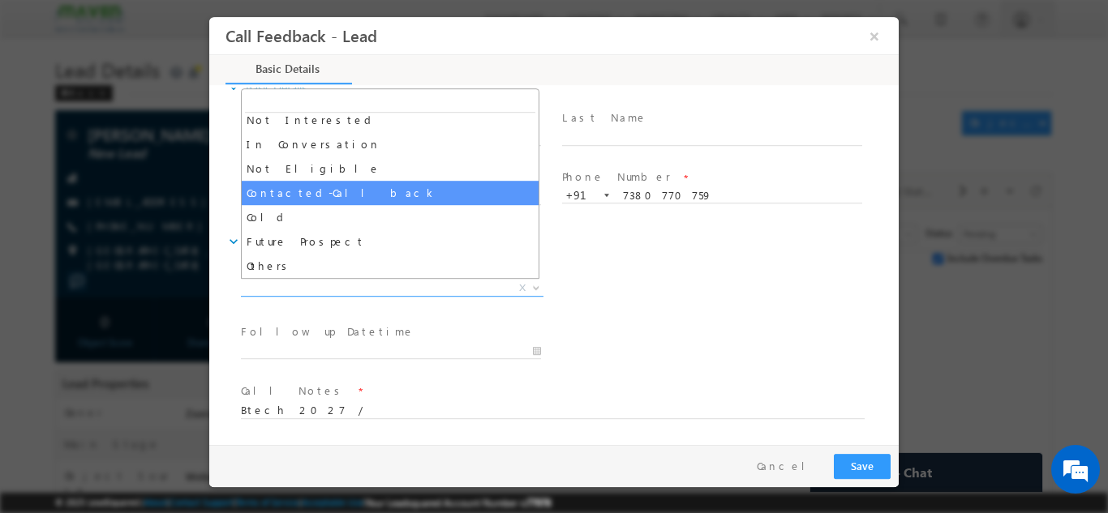
select select "Contacted-Call back"
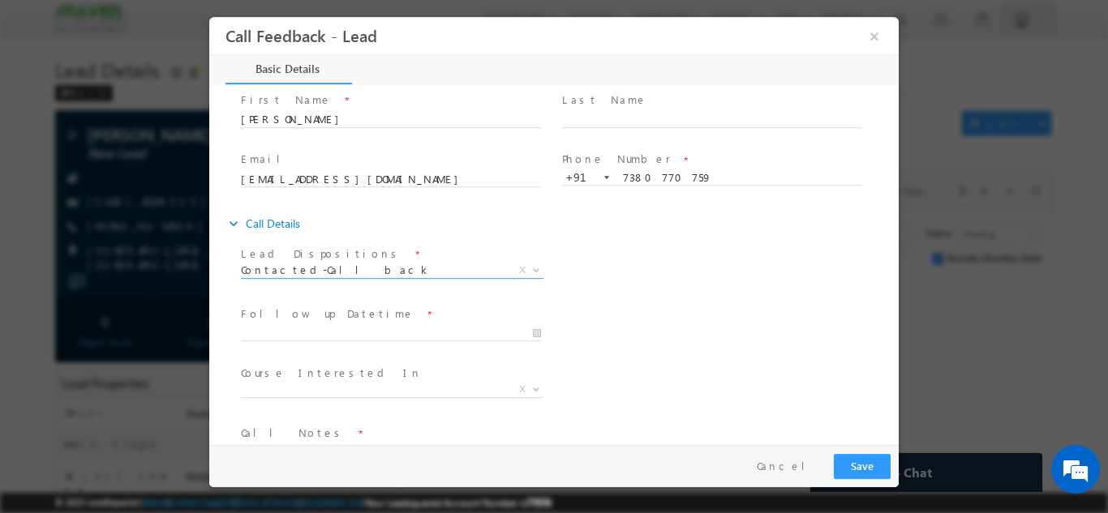
scroll to position [5, 0]
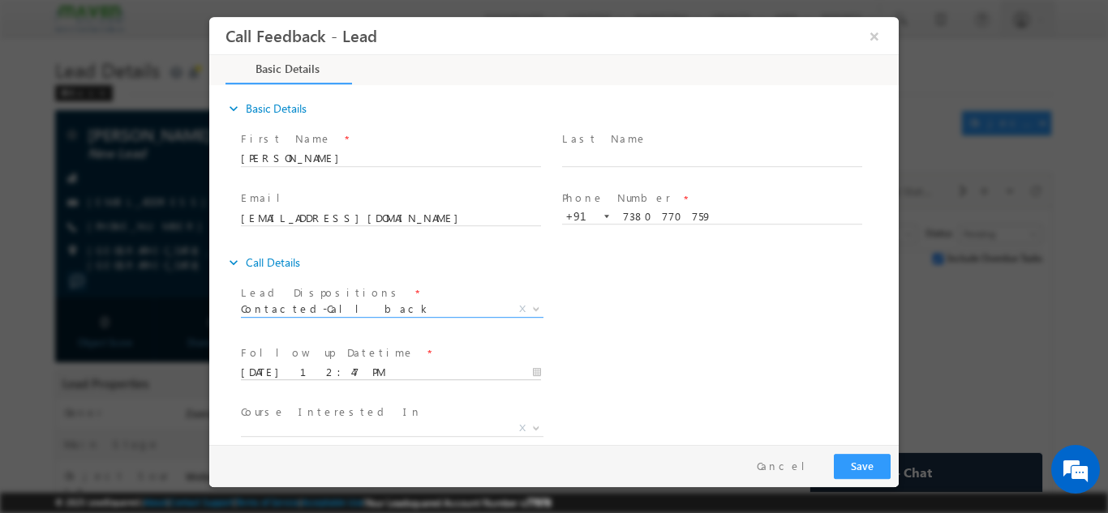
click at [349, 378] on input "12/09/2025 12:47 PM" at bounding box center [391, 372] width 300 height 16
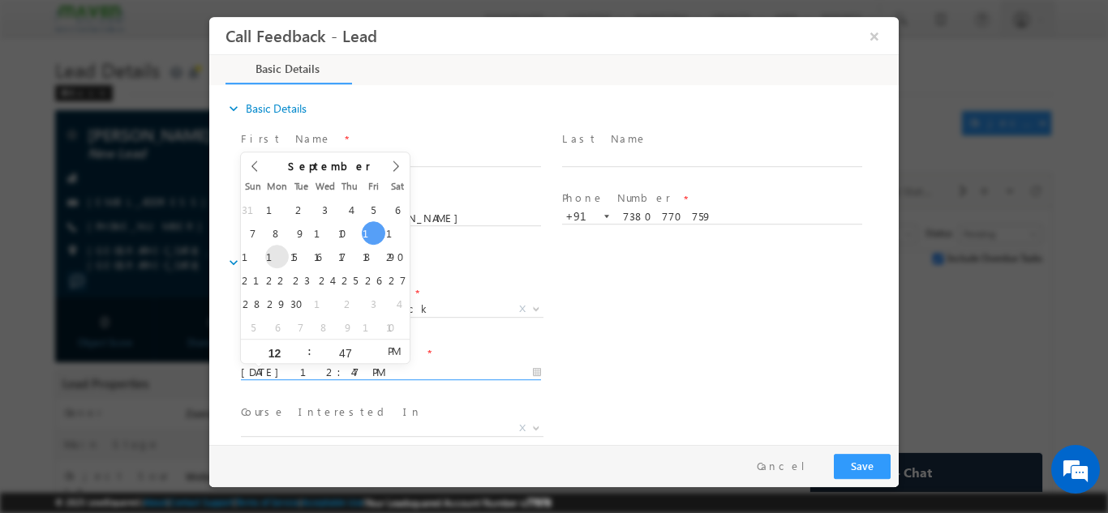
type input "15/09/2025 12:47 PM"
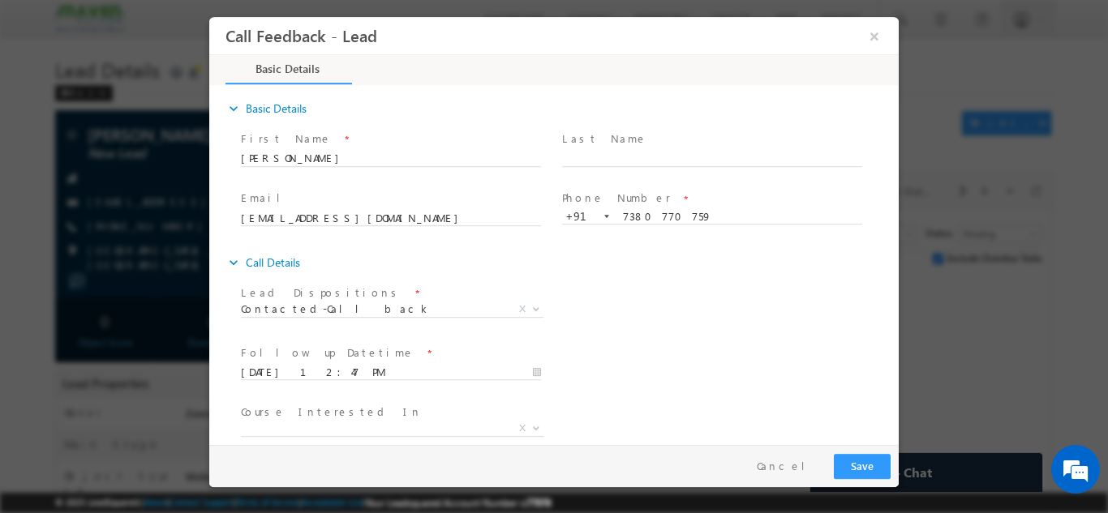
drag, startPoint x: 733, startPoint y: 360, endPoint x: 681, endPoint y: 366, distance: 53.0
click at [732, 360] on div "Follow up Datetime * 15/09/2025 12:47 PM Program Type * Long Term Short Term X" at bounding box center [568, 371] width 661 height 60
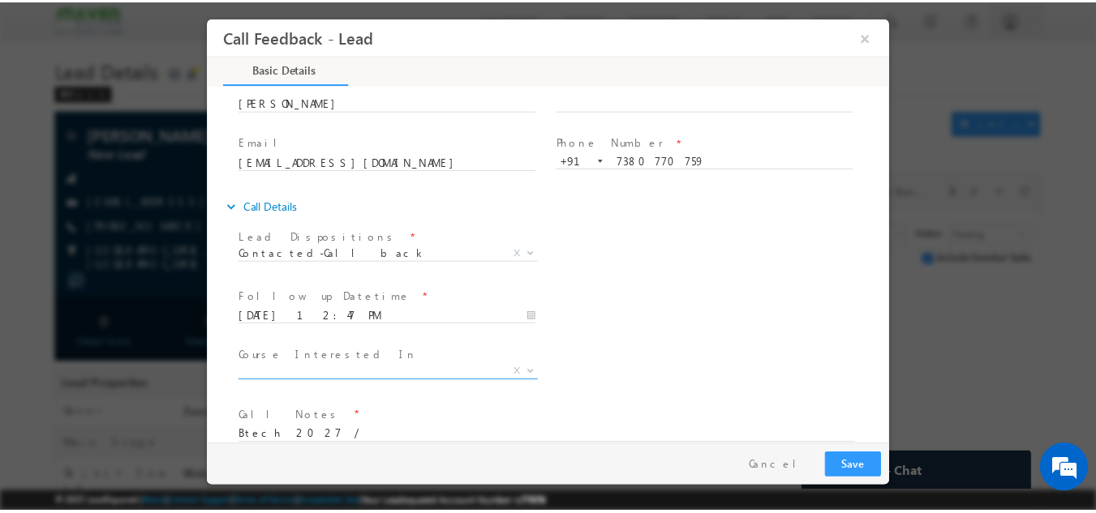
scroll to position [86, 0]
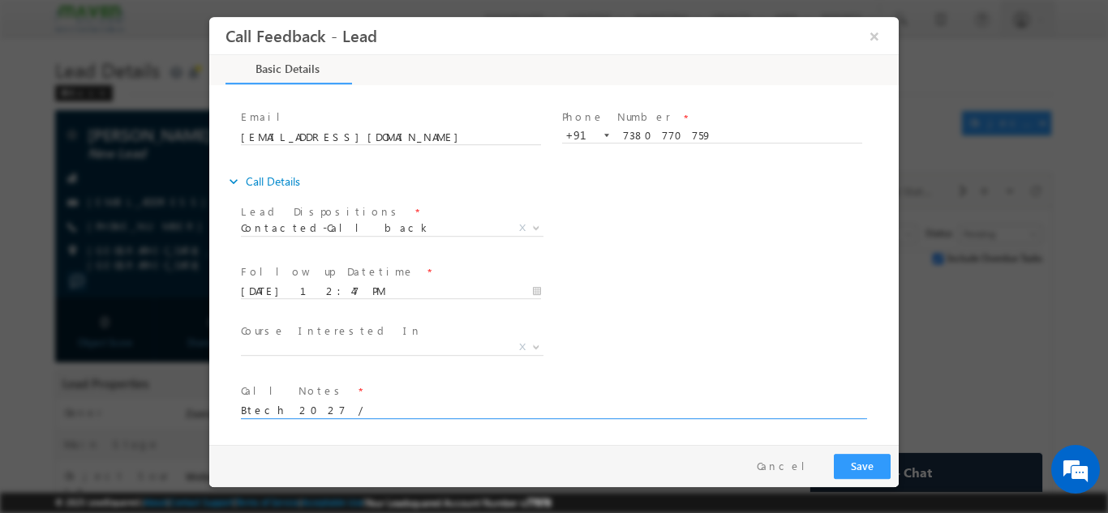
click at [464, 406] on textarea "Btech 2027 /" at bounding box center [553, 409] width 624 height 19
click at [437, 410] on textarea "Btech 2027 / He is in class call back at 5 Oclcok" at bounding box center [553, 409] width 624 height 19
click at [492, 404] on textarea "Btech 2027 / He is in class call back at 5 O clcok" at bounding box center [553, 409] width 624 height 19
click at [452, 413] on textarea "Btech 2027 / He is in class call back at 5 O clcok" at bounding box center [553, 409] width 624 height 19
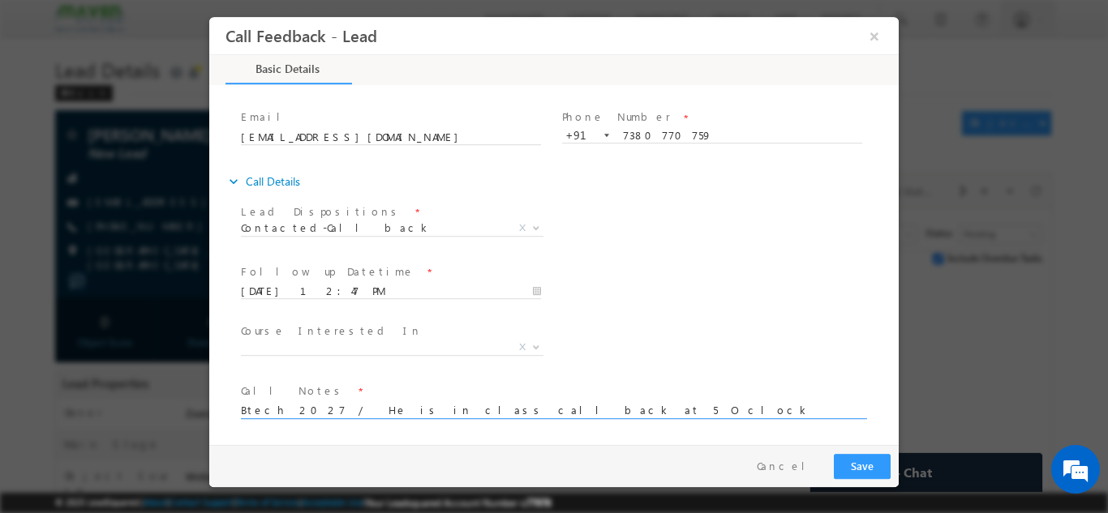
type textarea "Btech 2027 / He is in class call back at 5 O clock"
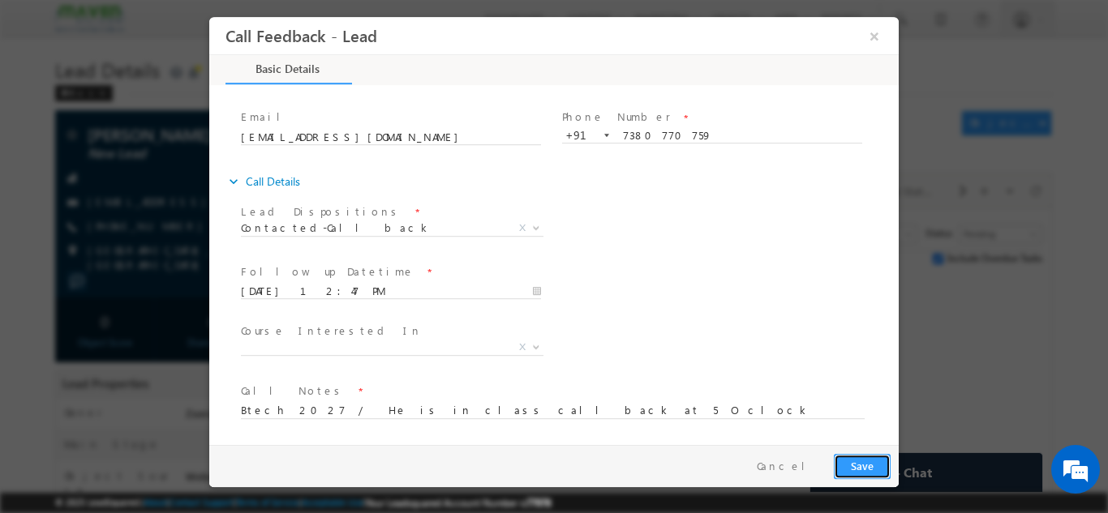
click at [844, 467] on button "Save" at bounding box center [862, 465] width 57 height 25
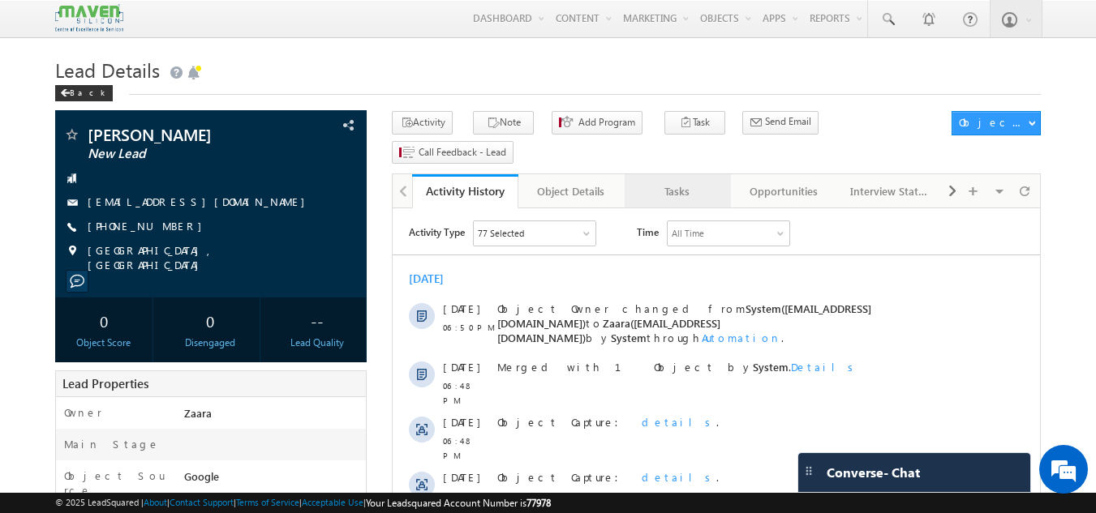
click at [695, 182] on div "Tasks" at bounding box center [677, 191] width 79 height 19
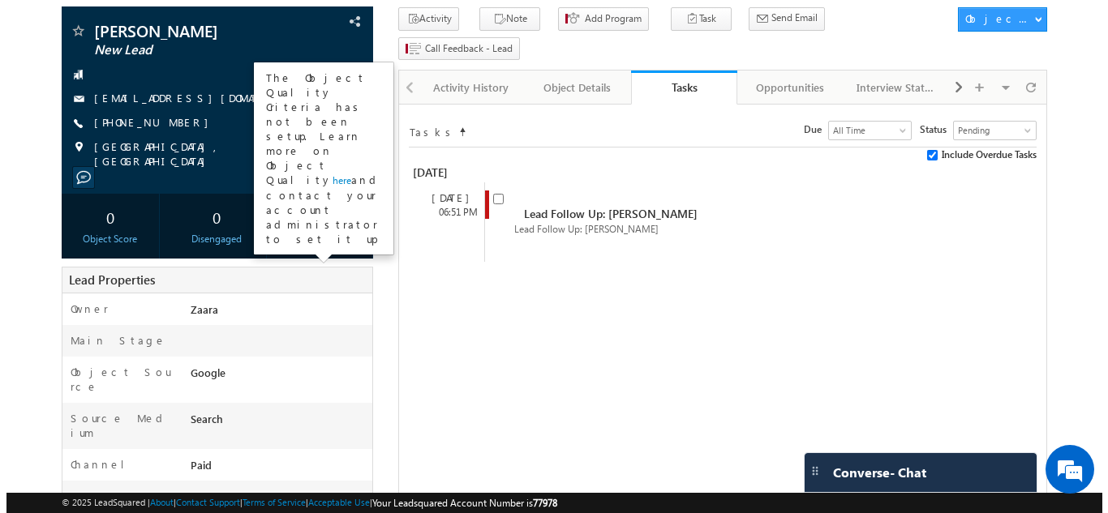
scroll to position [75, 0]
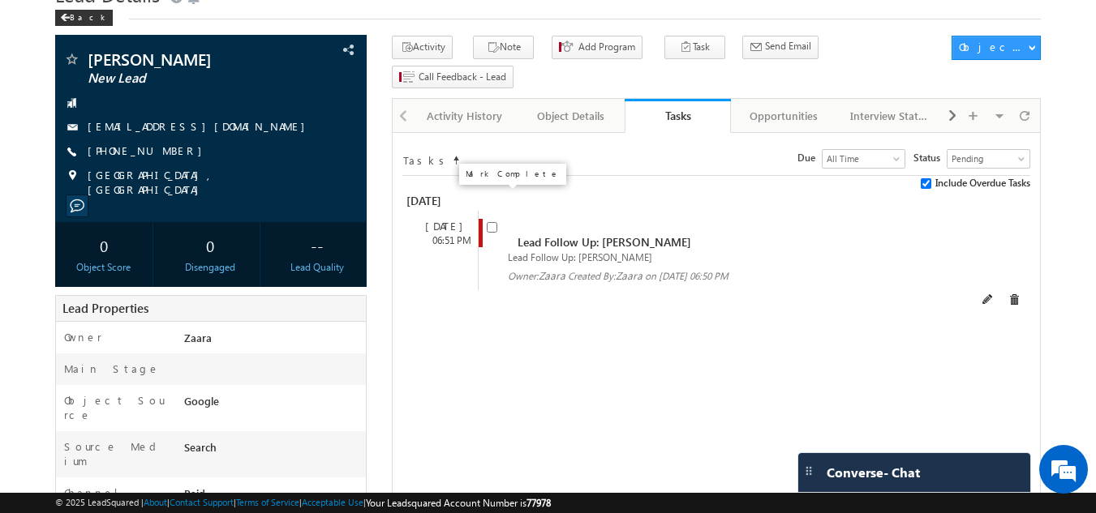
click at [492, 222] on input "checkbox" at bounding box center [492, 227] width 11 height 11
checkbox input "false"
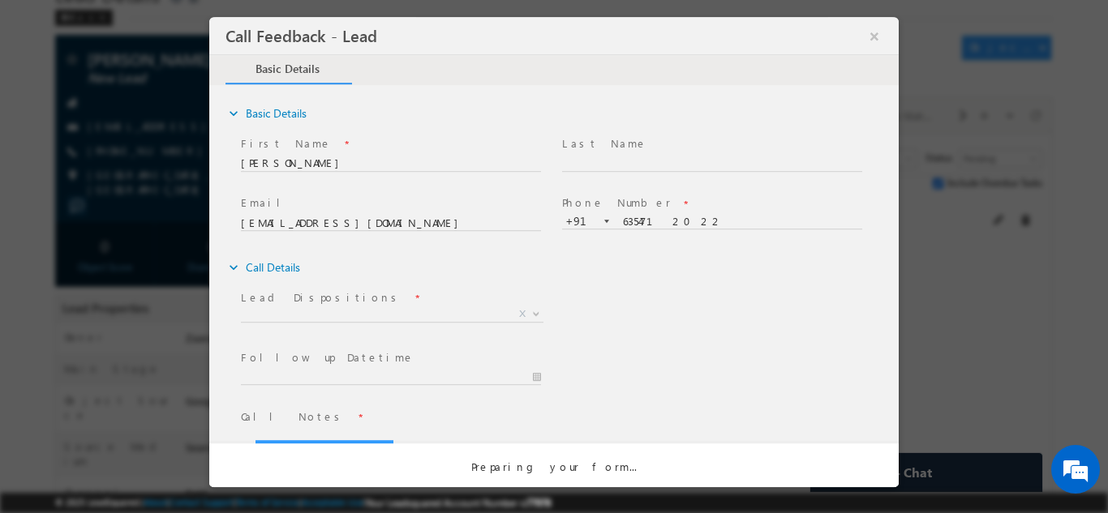
scroll to position [0, 0]
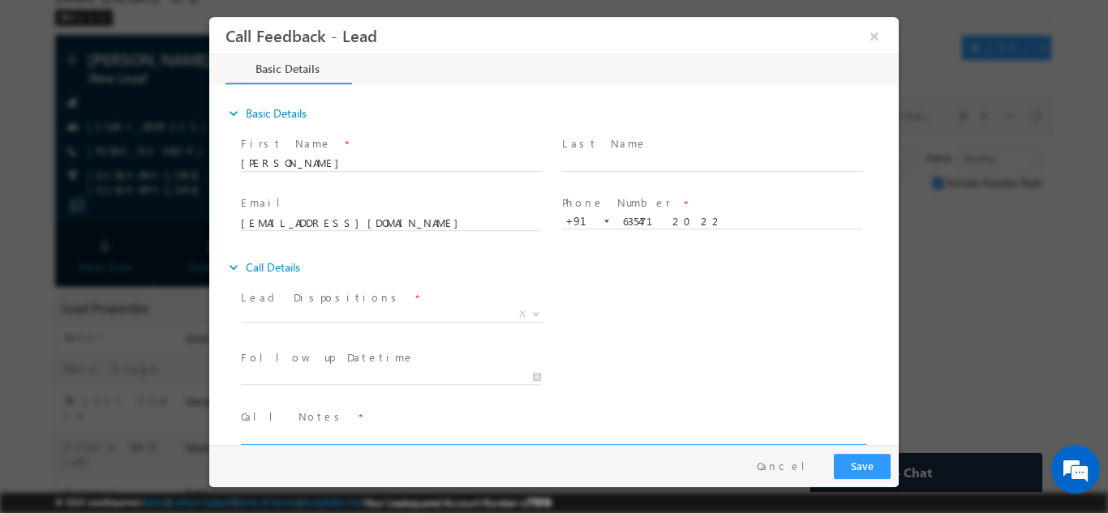
click at [353, 431] on textarea at bounding box center [553, 435] width 624 height 19
click at [317, 433] on textarea "2024 pass out / DPDM" at bounding box center [553, 435] width 624 height 19
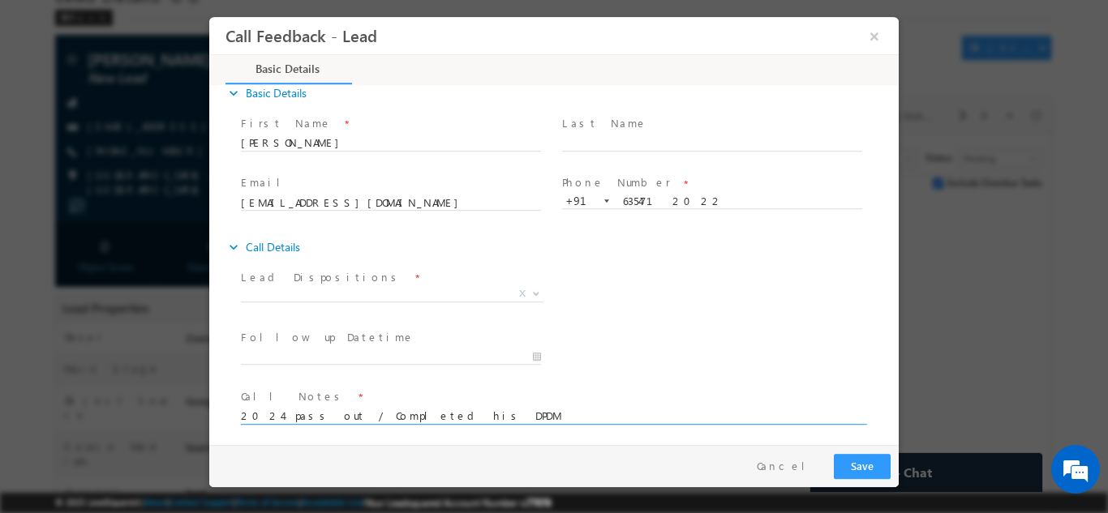
scroll to position [26, 0]
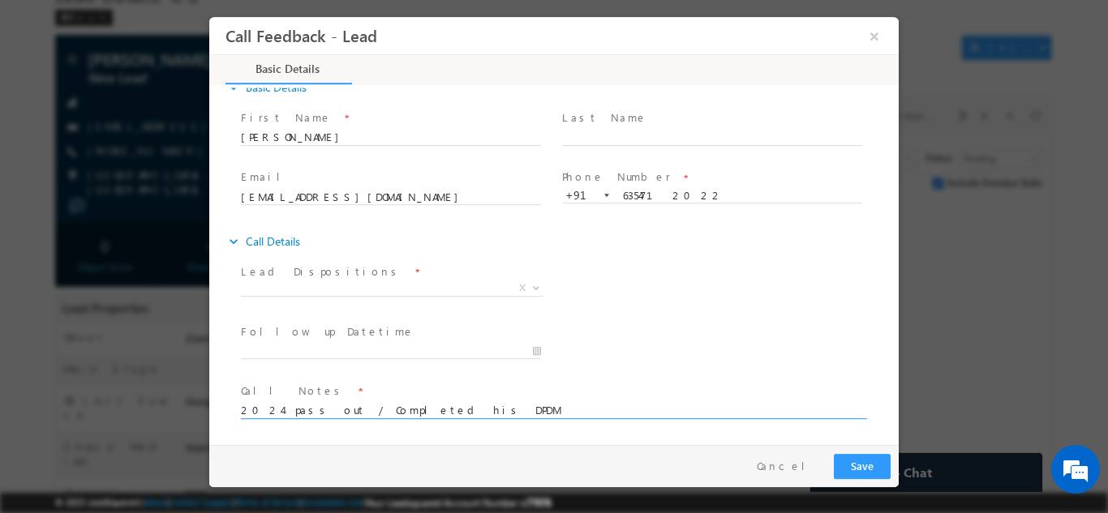
click at [462, 407] on textarea "2024 pass out / Completed his DPDM" at bounding box center [553, 409] width 624 height 19
type textarea "2024 pass out / Completed his DPDM"
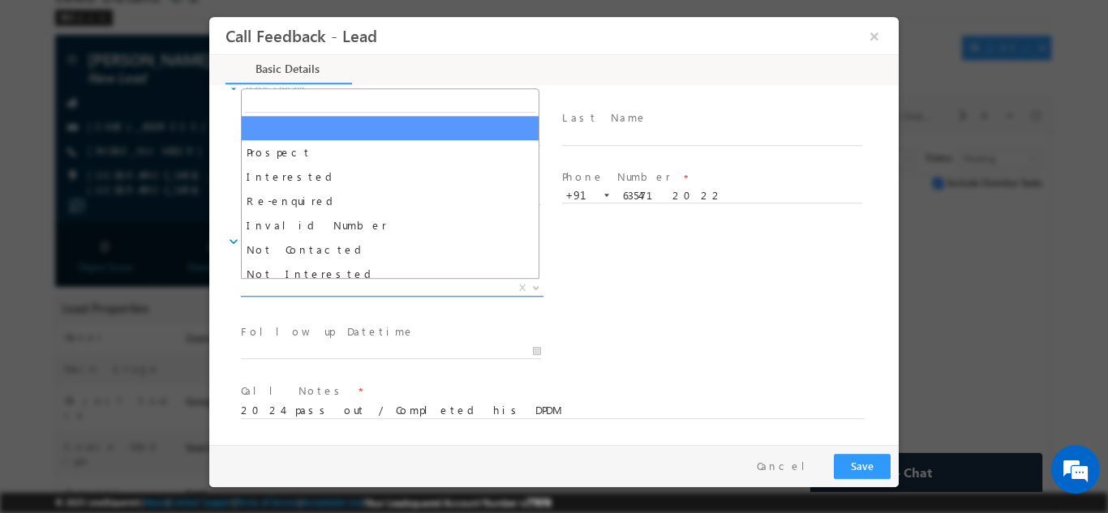
click at [337, 281] on span "X" at bounding box center [392, 288] width 303 height 16
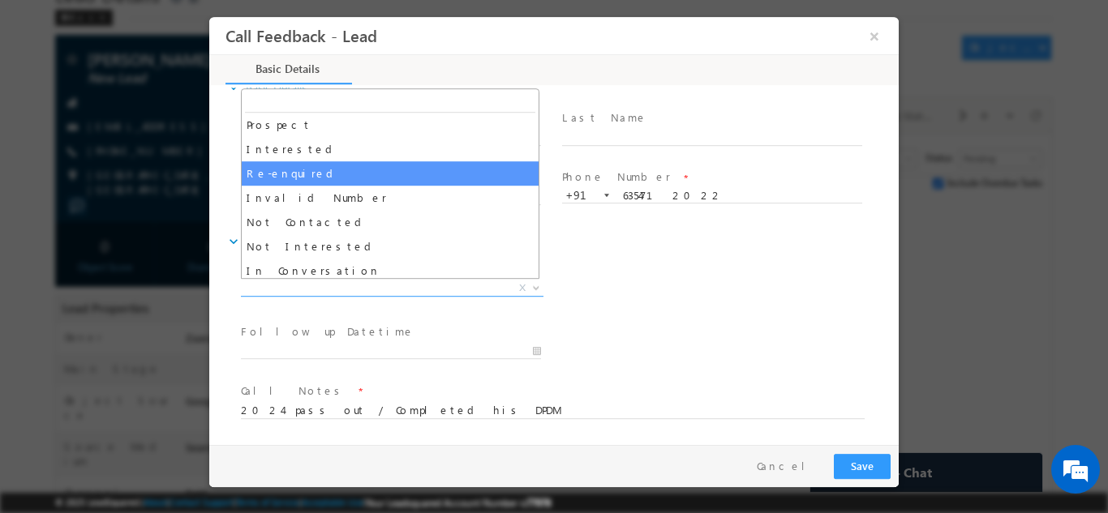
scroll to position [19, 0]
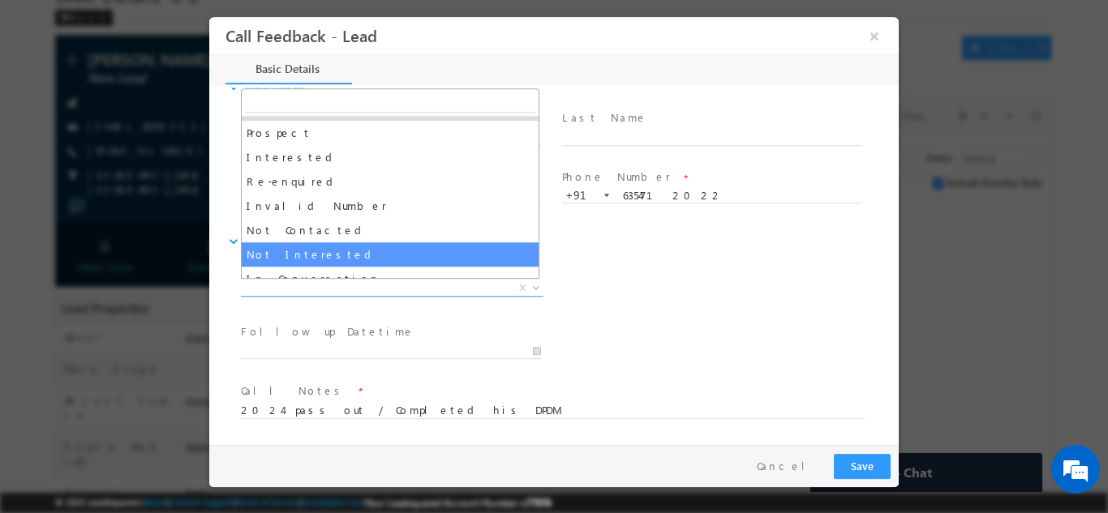
select select "Not Interested"
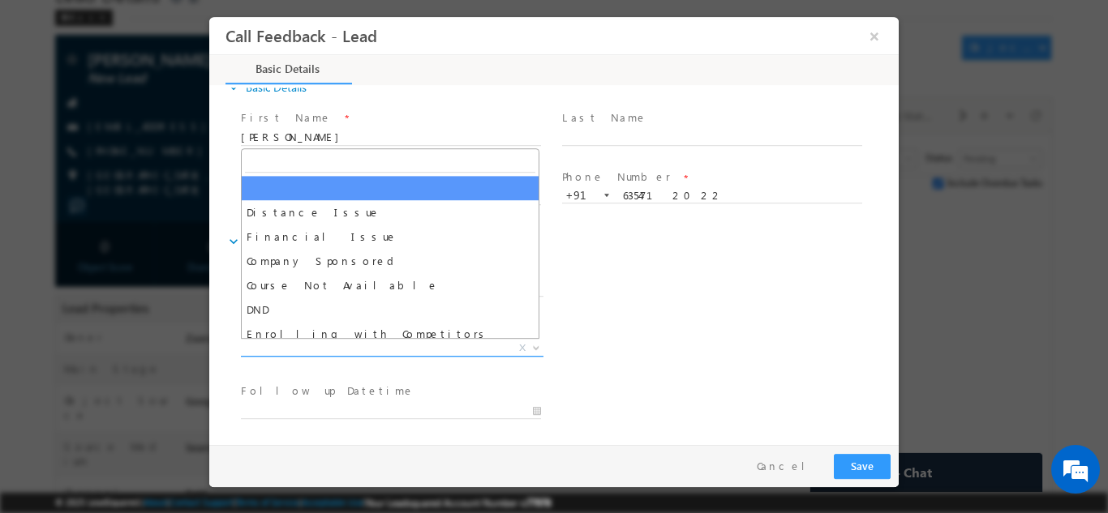
click at [298, 354] on span "Distance Issue Financial Issue Company Sponsored Course Not Available DND Enrol…" at bounding box center [398, 350] width 315 height 19
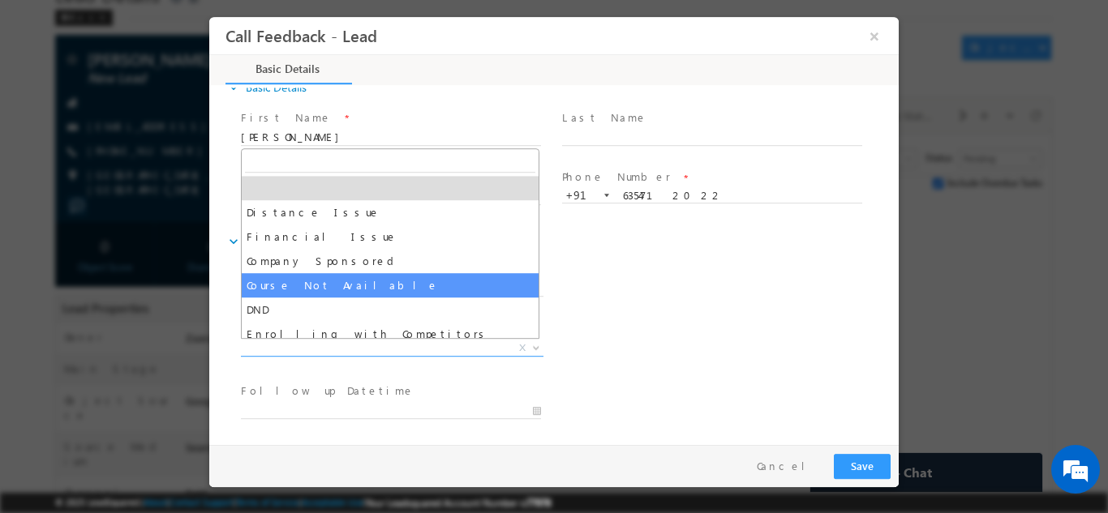
scroll to position [32, 0]
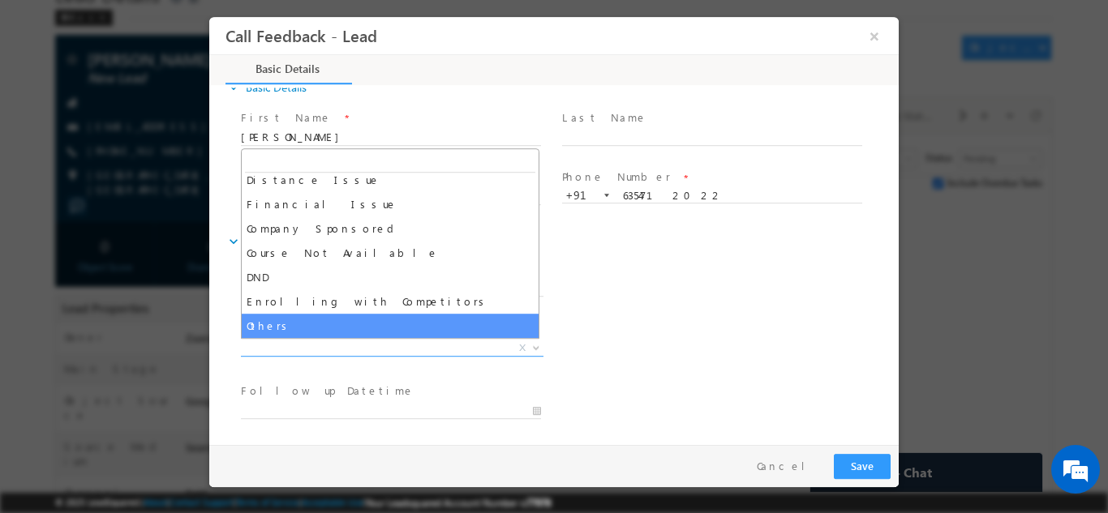
select select "Others"
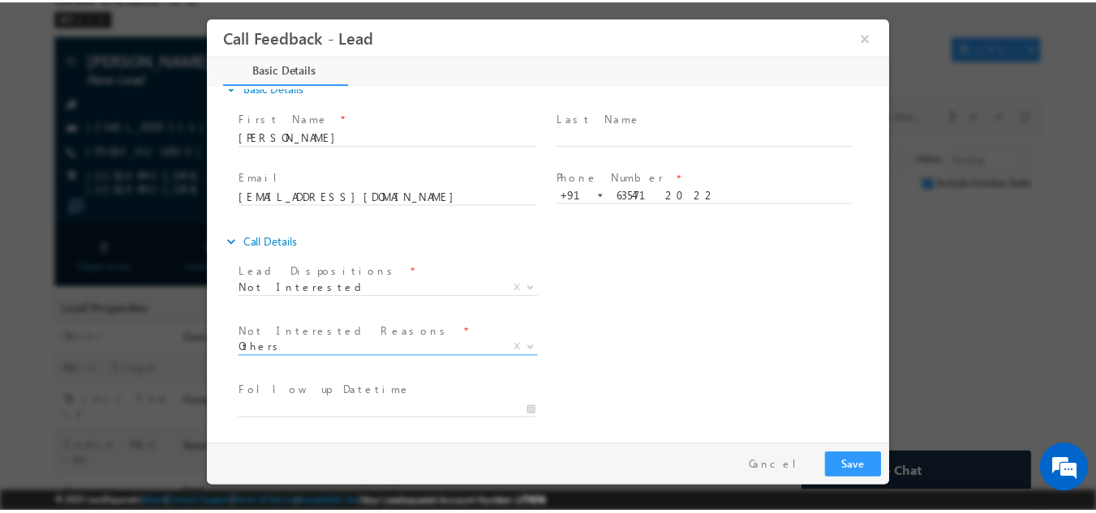
scroll to position [146, 0]
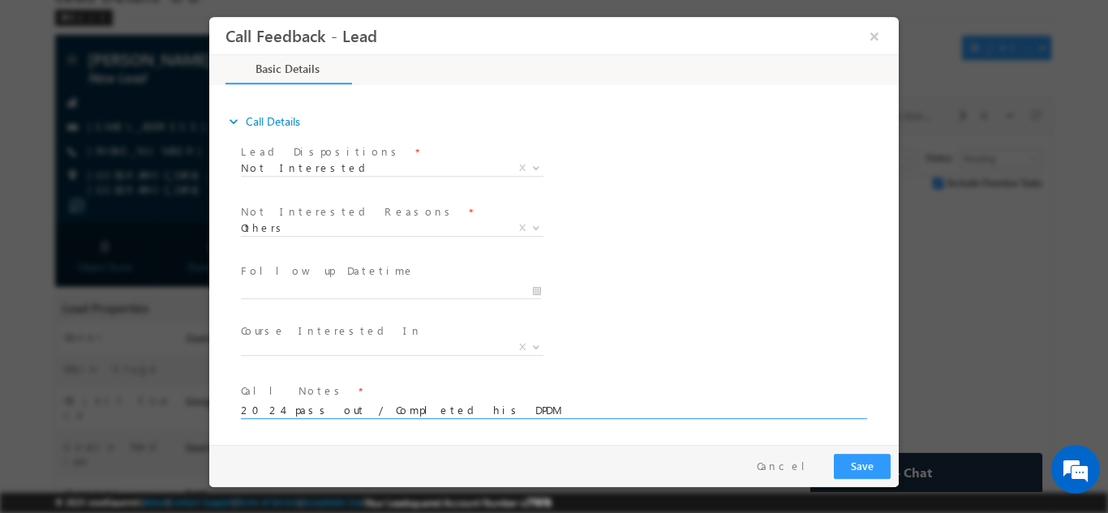
click at [437, 410] on textarea "2024 pass out / Completed his DPDM" at bounding box center [553, 409] width 624 height 19
type textarea "2024 pass out / Completed his DPDM / Looking for the program with 100% placemen…"
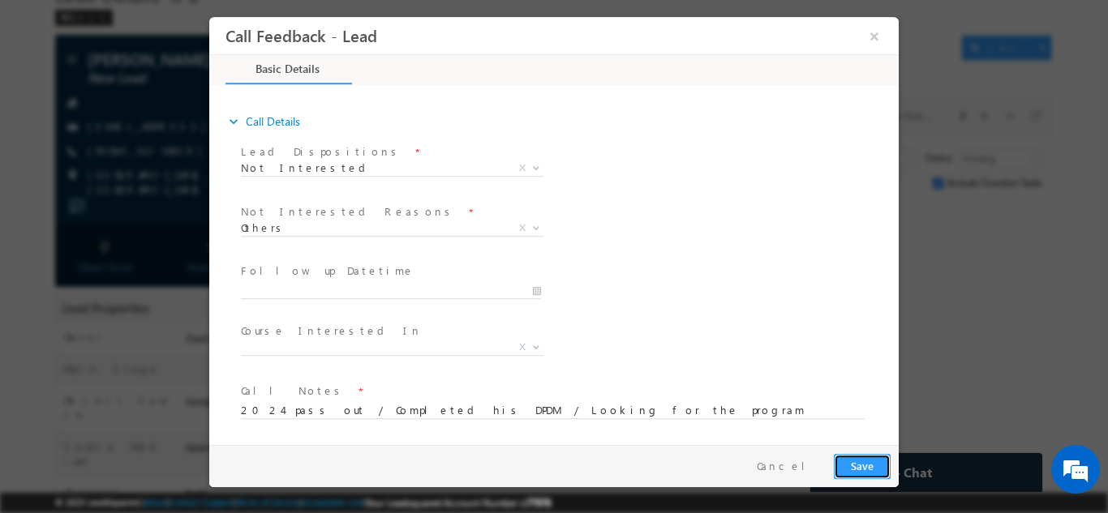
click at [850, 465] on button "Save" at bounding box center [862, 465] width 57 height 25
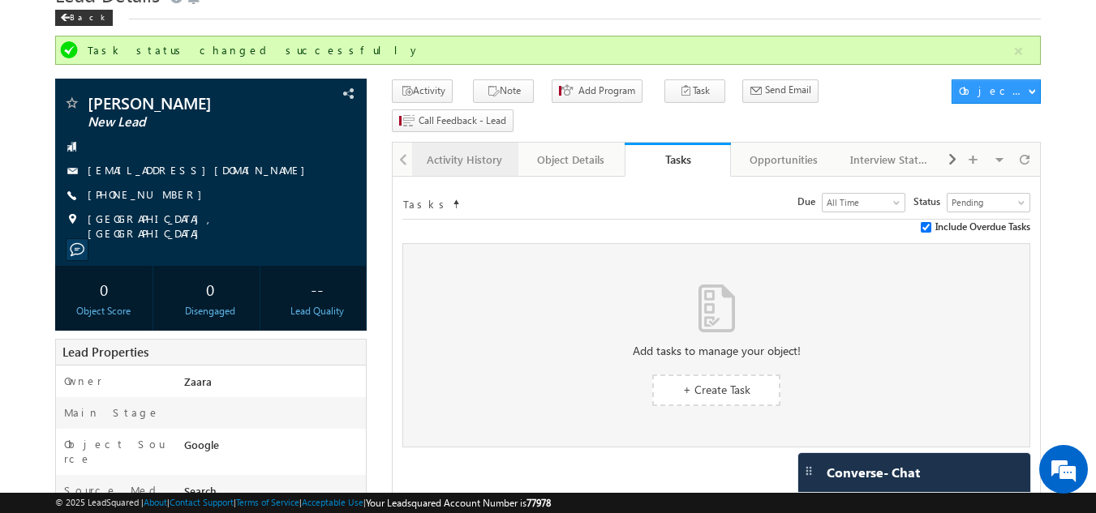
click at [451, 150] on div "Activity History" at bounding box center [464, 159] width 79 height 19
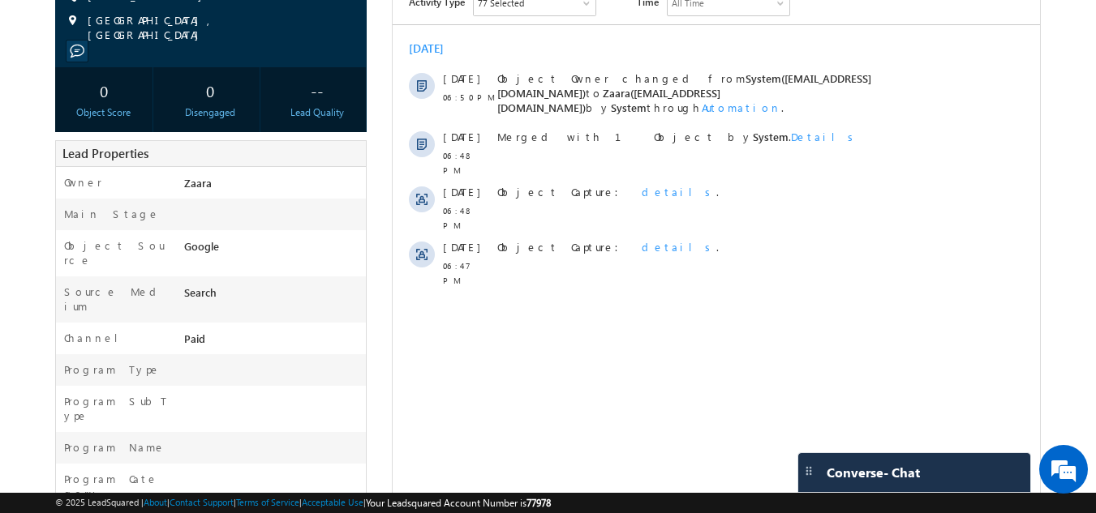
scroll to position [119, 0]
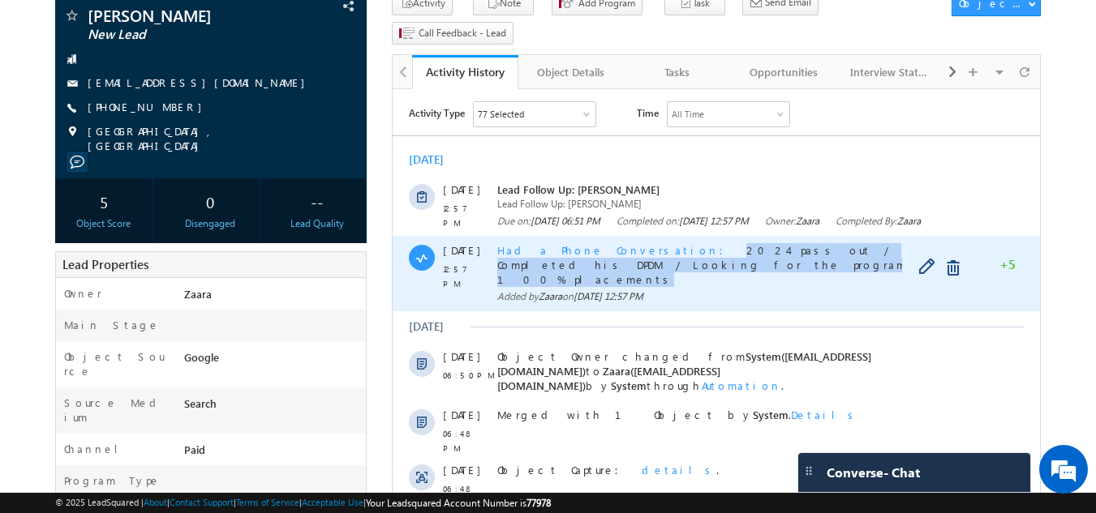
click at [632, 274] on div "Had a Phone Conversation 2024 pass out / Completed his DPDM / Looking for the p…" at bounding box center [734, 265] width 474 height 44
copy span "2024 pass out / Completed his DPDM / Looking for the program with 100% placemen…"
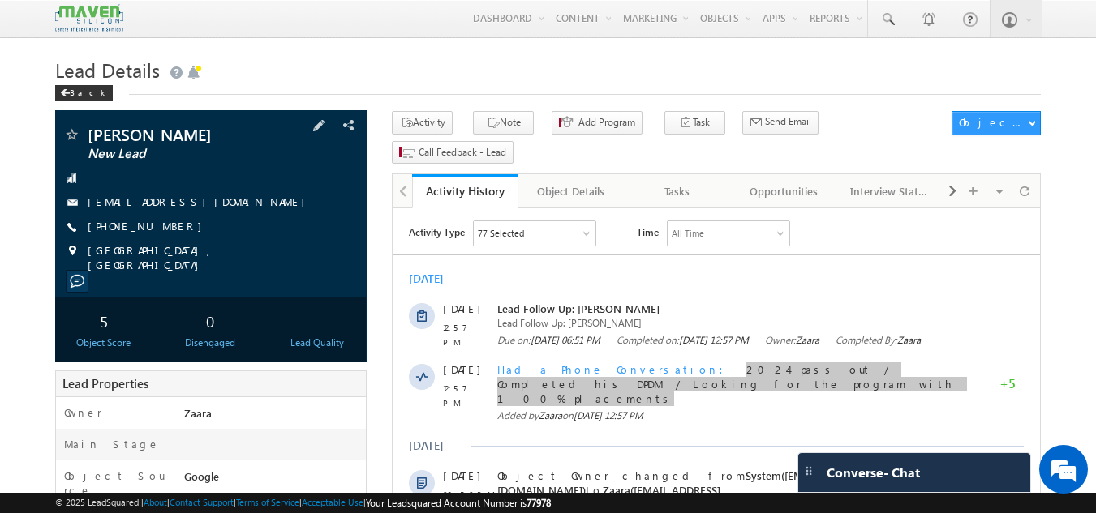
click at [165, 226] on div "[PHONE_NUMBER]" at bounding box center [211, 227] width 296 height 16
copy div "[PHONE_NUMBER]"
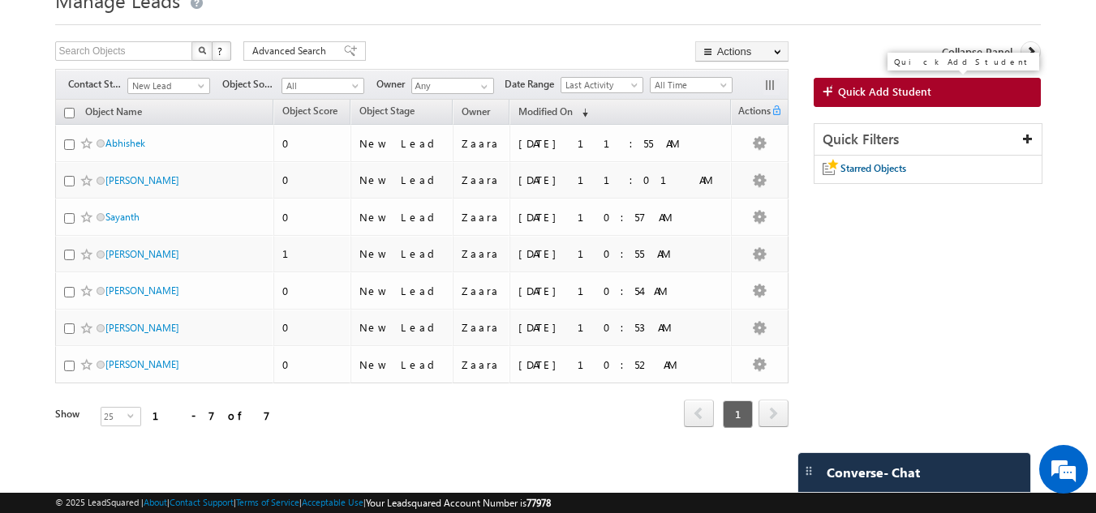
click at [869, 100] on link "Quick Add Student" at bounding box center [928, 92] width 228 height 29
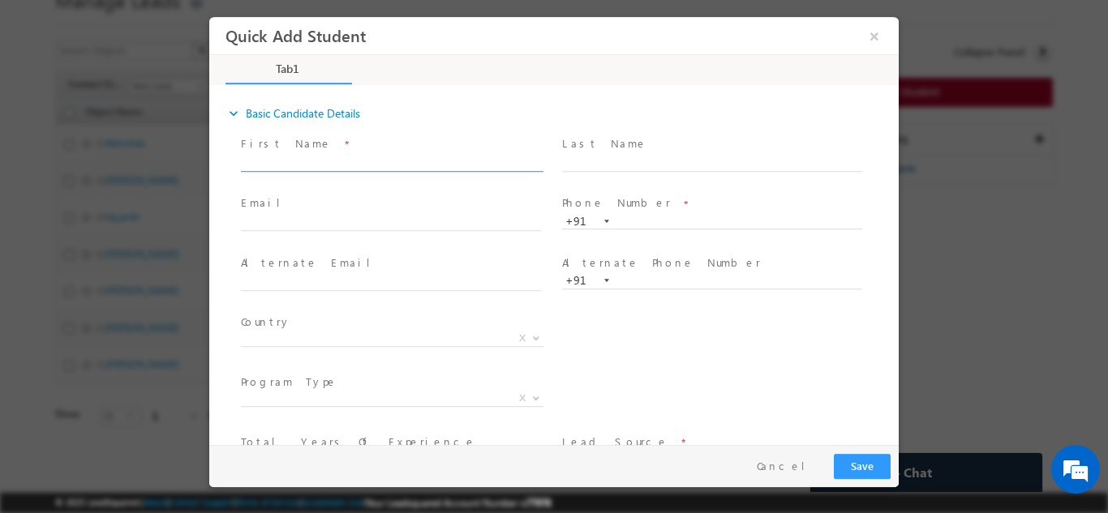
click at [342, 170] on span at bounding box center [392, 170] width 303 height 1
click at [346, 162] on input "text" at bounding box center [391, 163] width 300 height 16
type input "Udyant"
click at [653, 224] on input "text" at bounding box center [712, 221] width 300 height 16
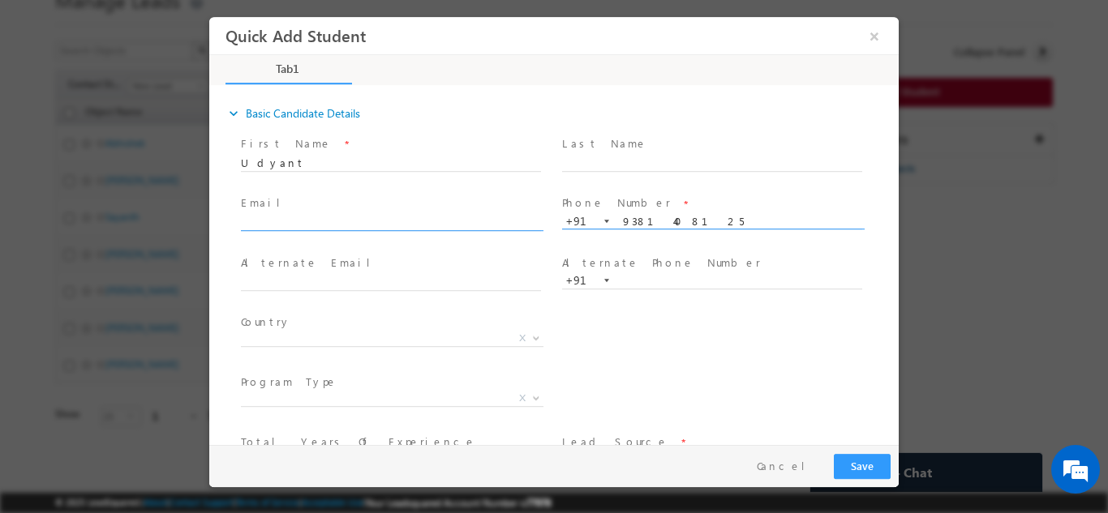
type input "9381408125"
click at [252, 217] on input "text" at bounding box center [391, 223] width 300 height 16
type input "talvjaudayant@gmail.com"
click at [370, 254] on span "Alternate Email *" at bounding box center [390, 263] width 299 height 18
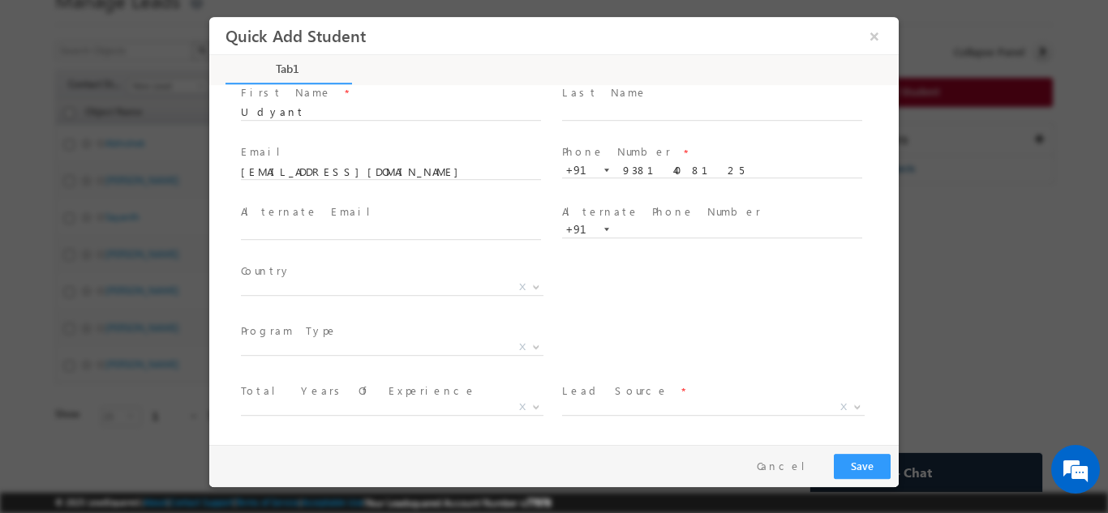
scroll to position [111, 0]
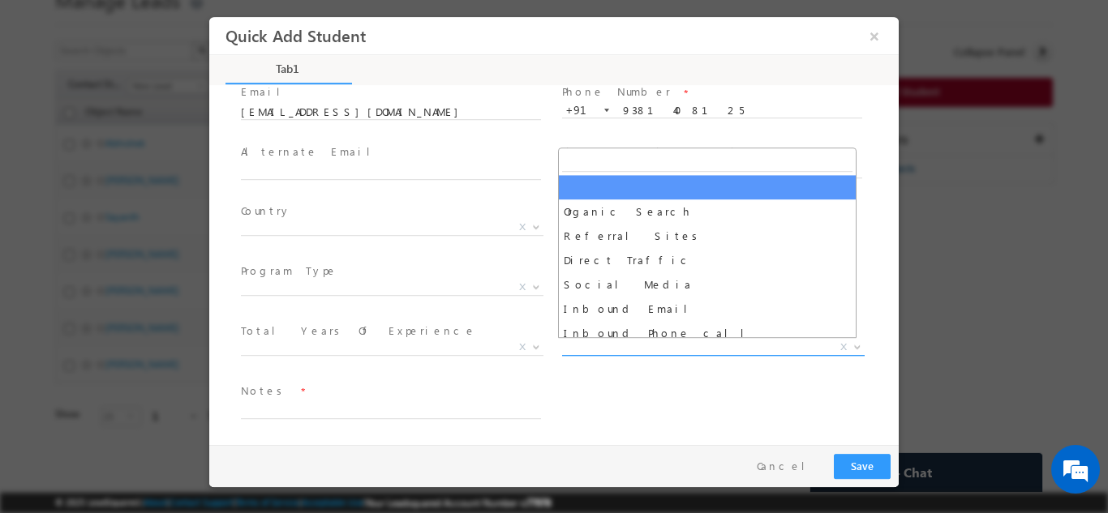
click at [665, 350] on span "X" at bounding box center [713, 347] width 303 height 16
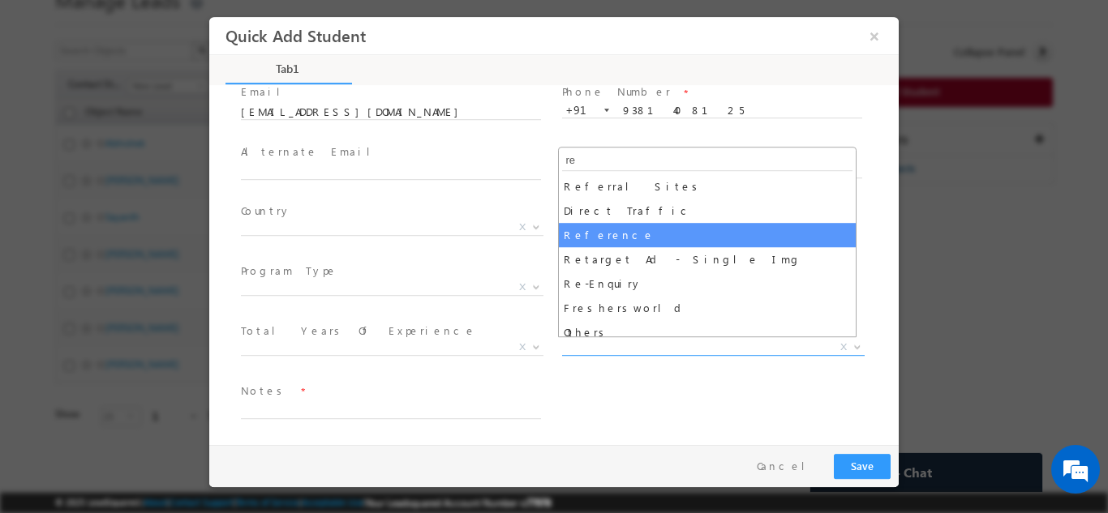
type input "re"
select select "Reference"
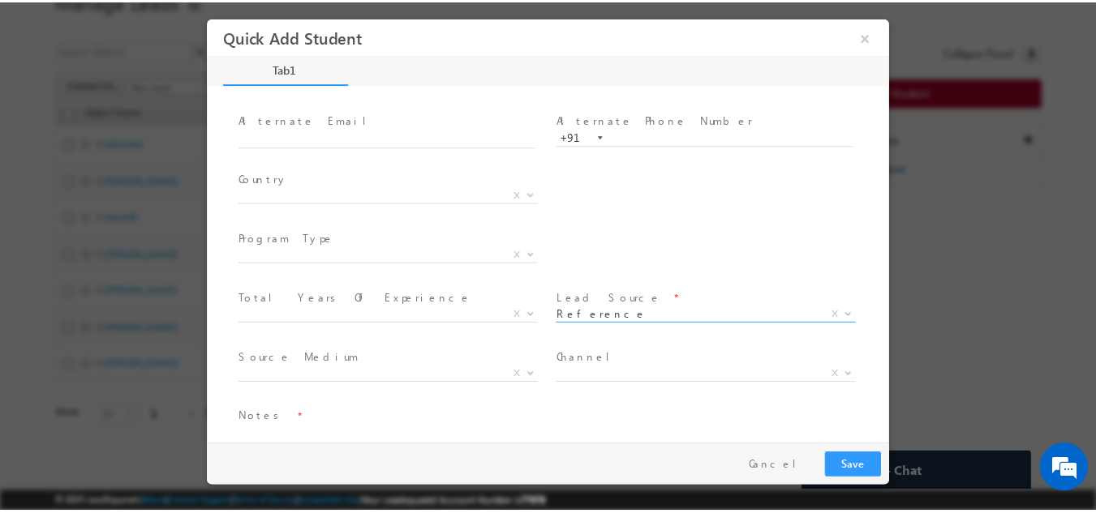
scroll to position [171, 0]
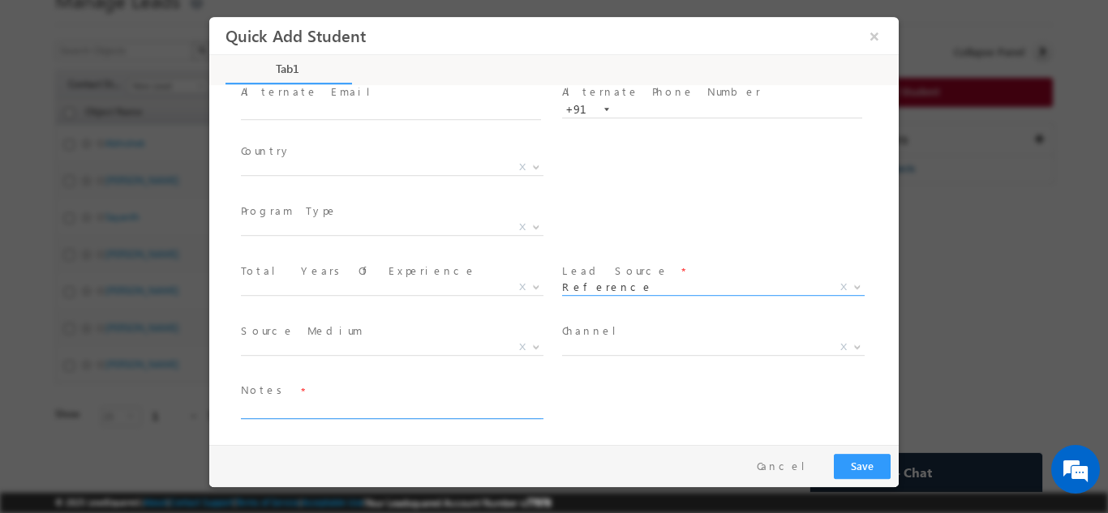
click at [427, 404] on textarea at bounding box center [391, 409] width 300 height 19
type textarea "Lead from DVCON"
click at [874, 470] on button "Save" at bounding box center [862, 465] width 57 height 25
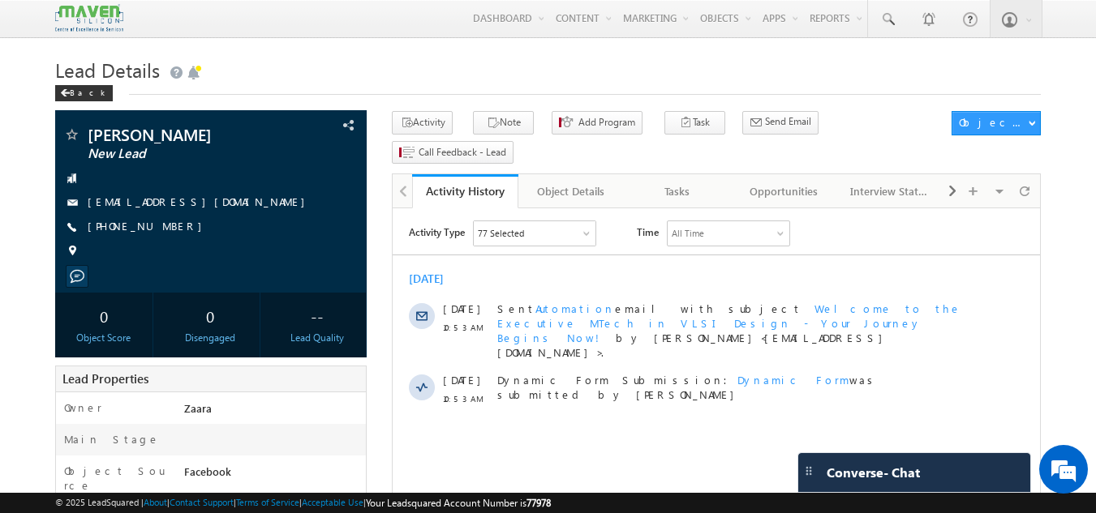
click at [261, 86] on div "Back" at bounding box center [548, 89] width 986 height 11
click at [147, 200] on link "[EMAIL_ADDRESS][DOMAIN_NAME]" at bounding box center [201, 202] width 226 height 14
click at [678, 182] on div "Tasks" at bounding box center [677, 191] width 79 height 19
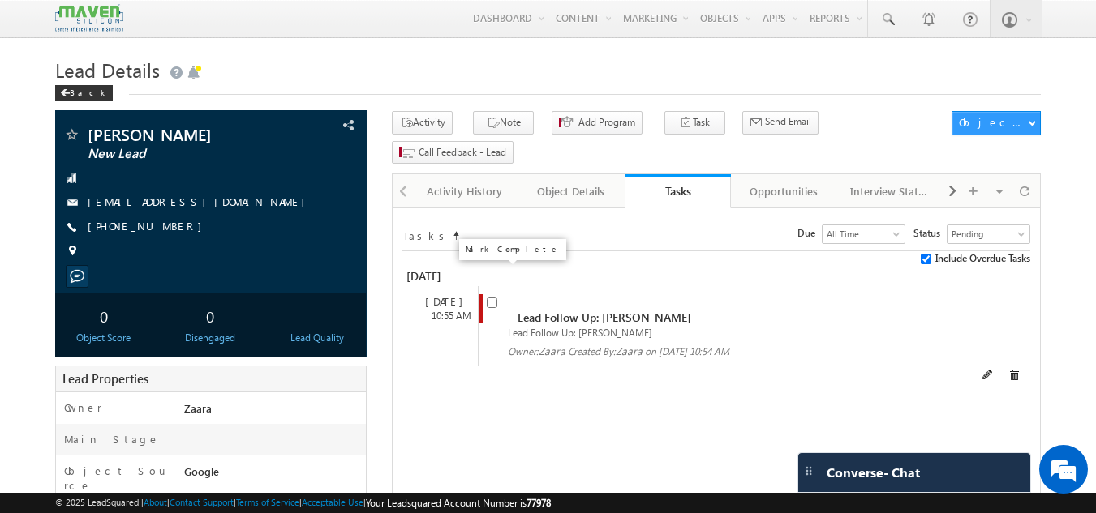
click at [492, 298] on input "checkbox" at bounding box center [492, 303] width 11 height 11
checkbox input "false"
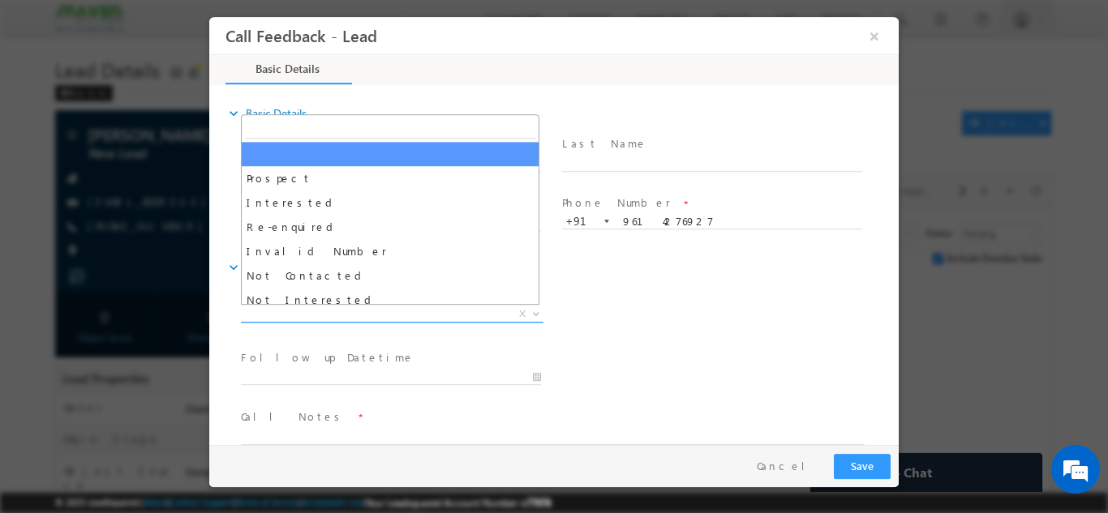
click at [260, 320] on span "X" at bounding box center [392, 314] width 303 height 16
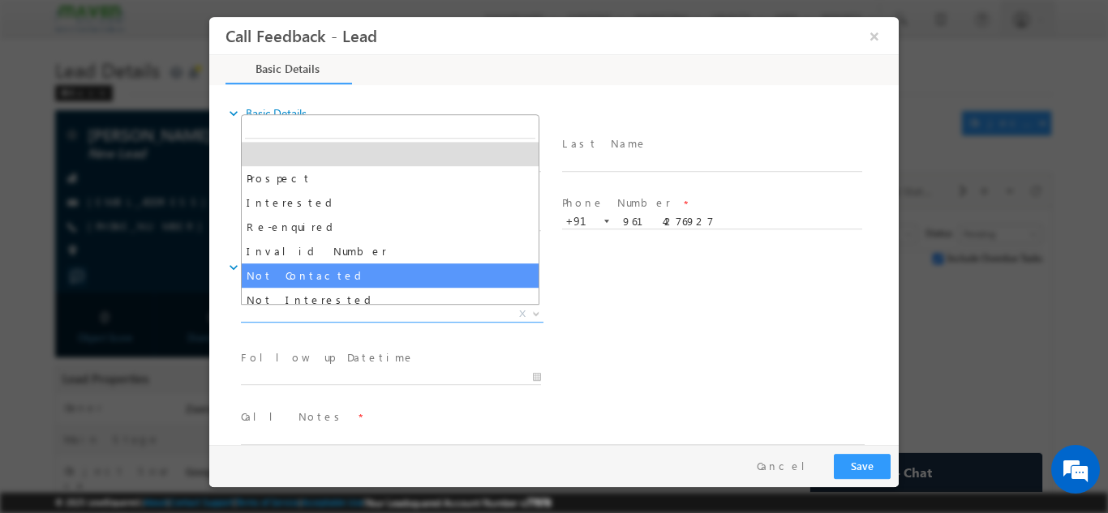
select select "Not Contacted"
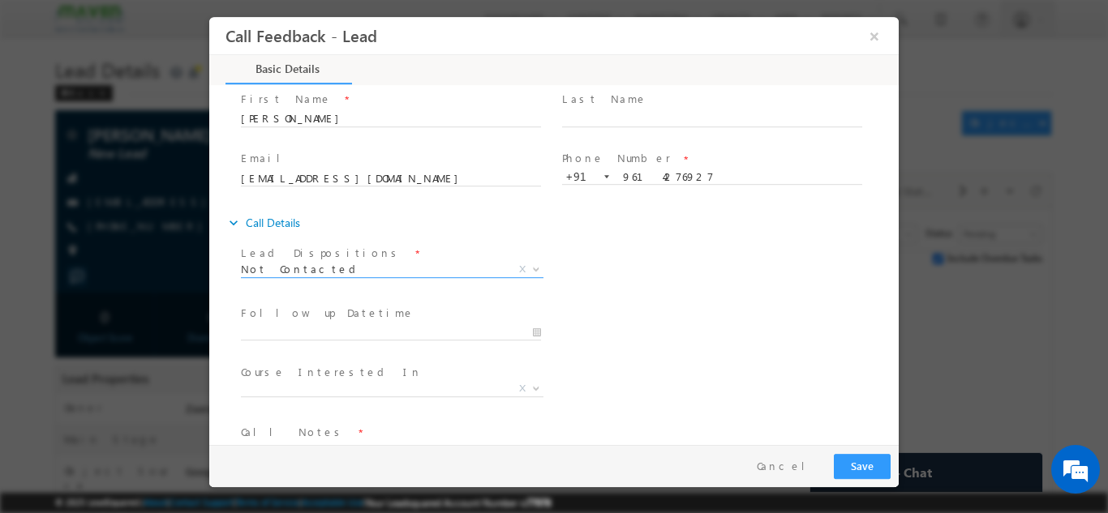
scroll to position [86, 0]
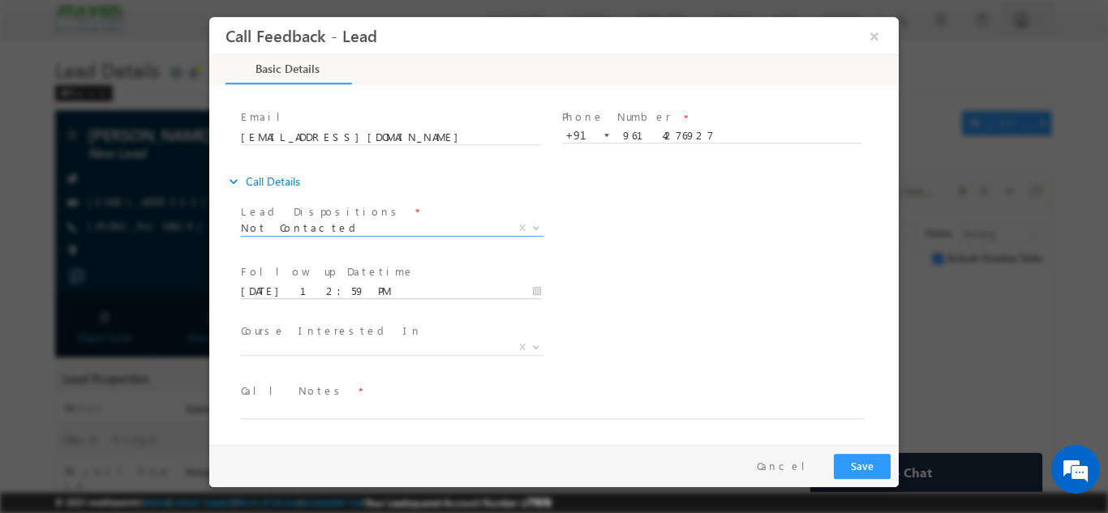
click at [284, 296] on input "[DATE] 12:59 PM" at bounding box center [391, 291] width 300 height 16
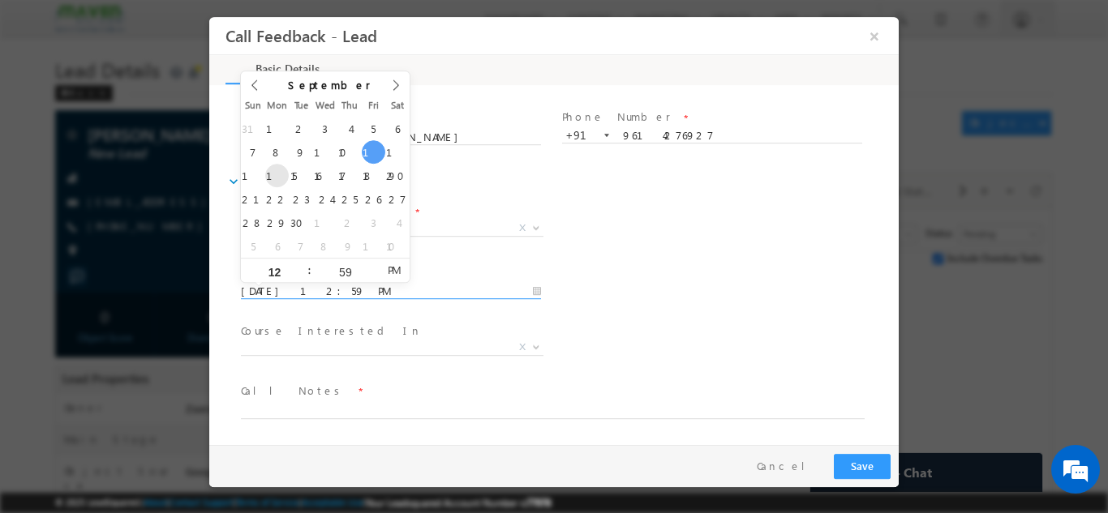
type input "[DATE] 12:59 PM"
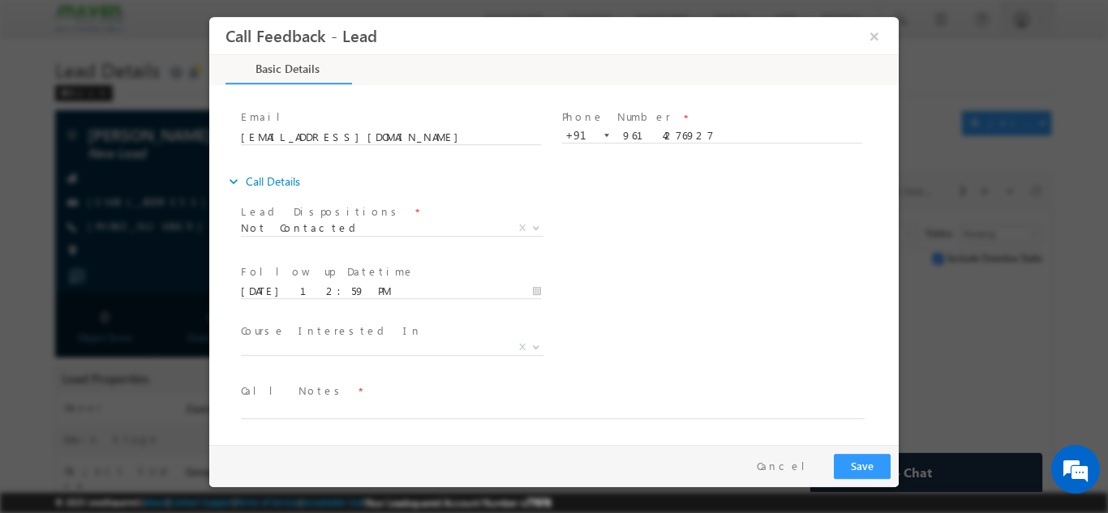
click at [319, 399] on span "Call Notes *" at bounding box center [544, 391] width 606 height 18
click at [356, 414] on textarea at bounding box center [553, 409] width 624 height 19
type textarea "NPU"
click at [865, 460] on button "Save" at bounding box center [862, 465] width 57 height 25
